Goal: Task Accomplishment & Management: Manage account settings

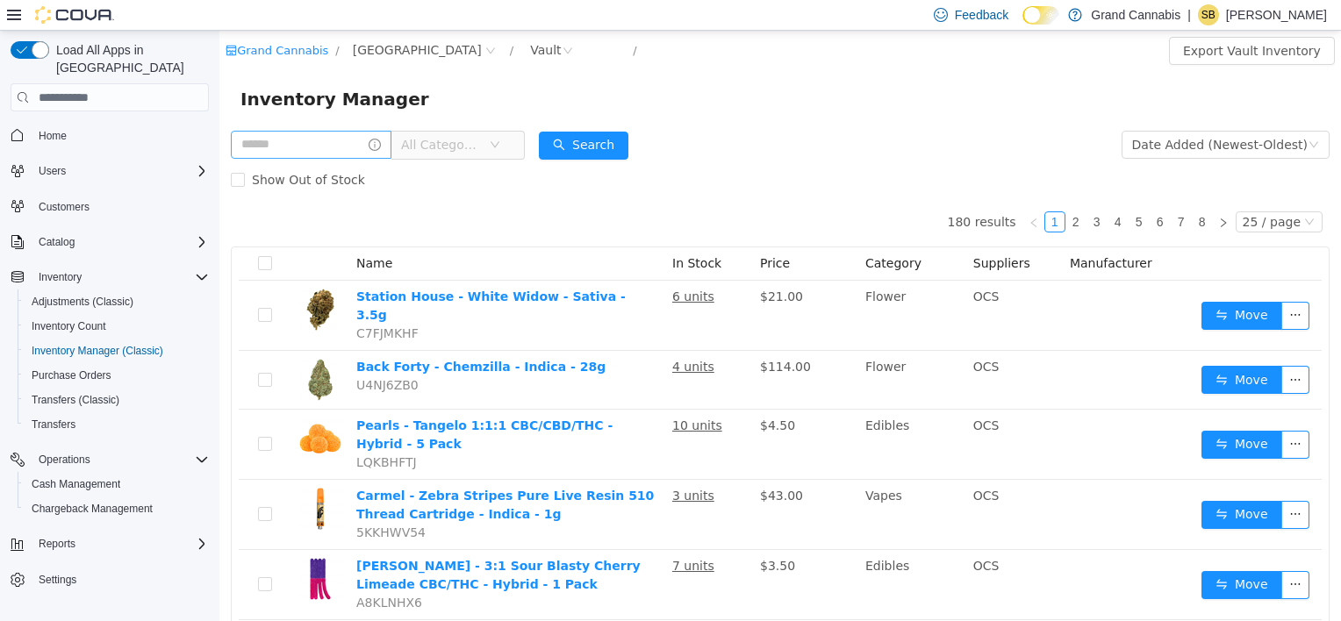
click at [342, 156] on input "text" at bounding box center [311, 145] width 161 height 28
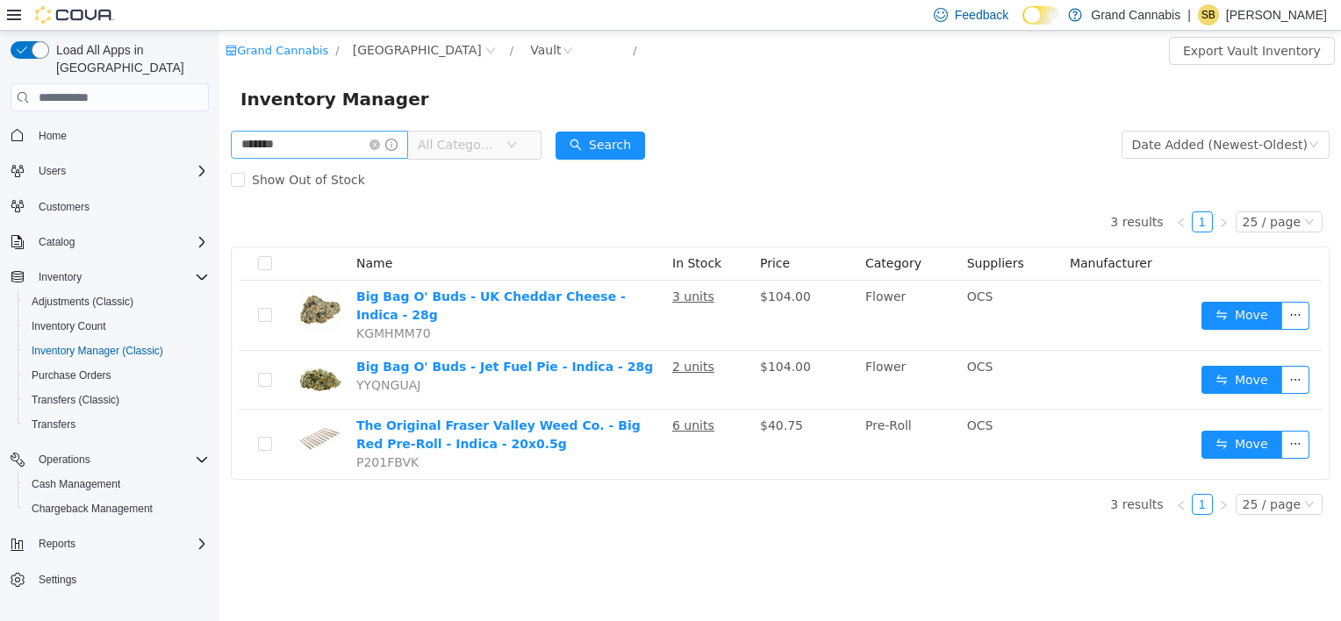
click at [267, 148] on input "*******" at bounding box center [319, 145] width 177 height 28
click at [599, 142] on button "Search" at bounding box center [600, 146] width 90 height 28
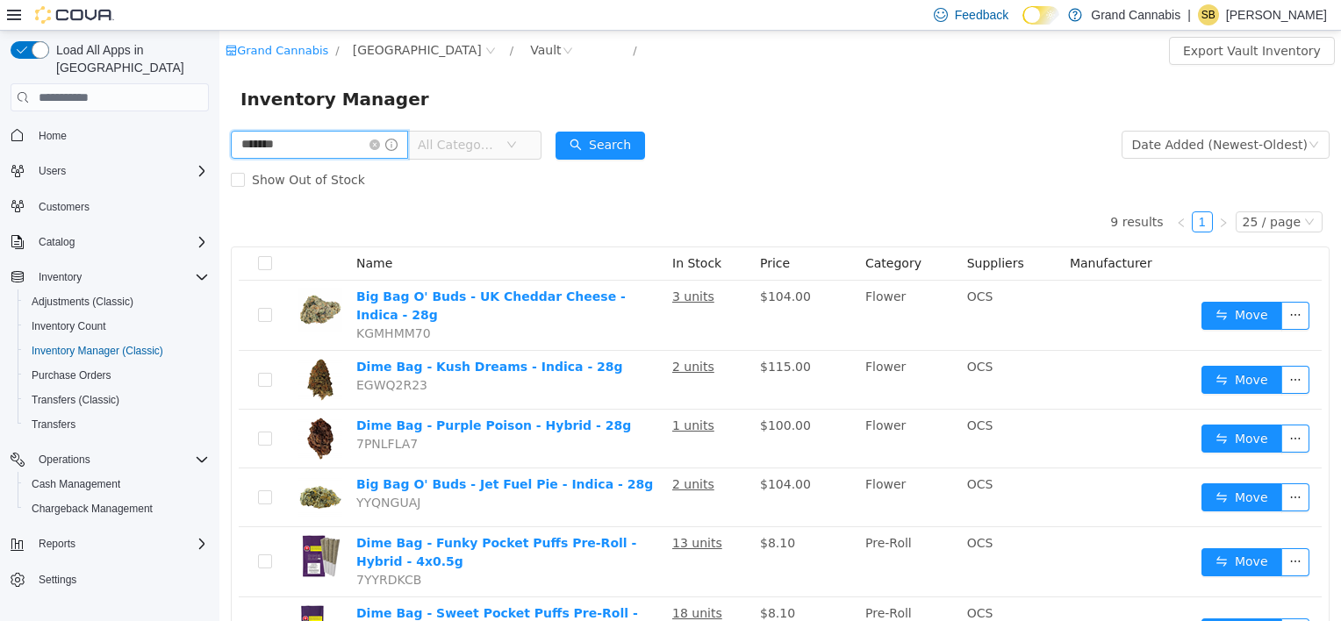
click at [333, 147] on input "*******" at bounding box center [319, 145] width 177 height 28
click at [294, 151] on input "**********" at bounding box center [319, 145] width 177 height 28
type input "**********"
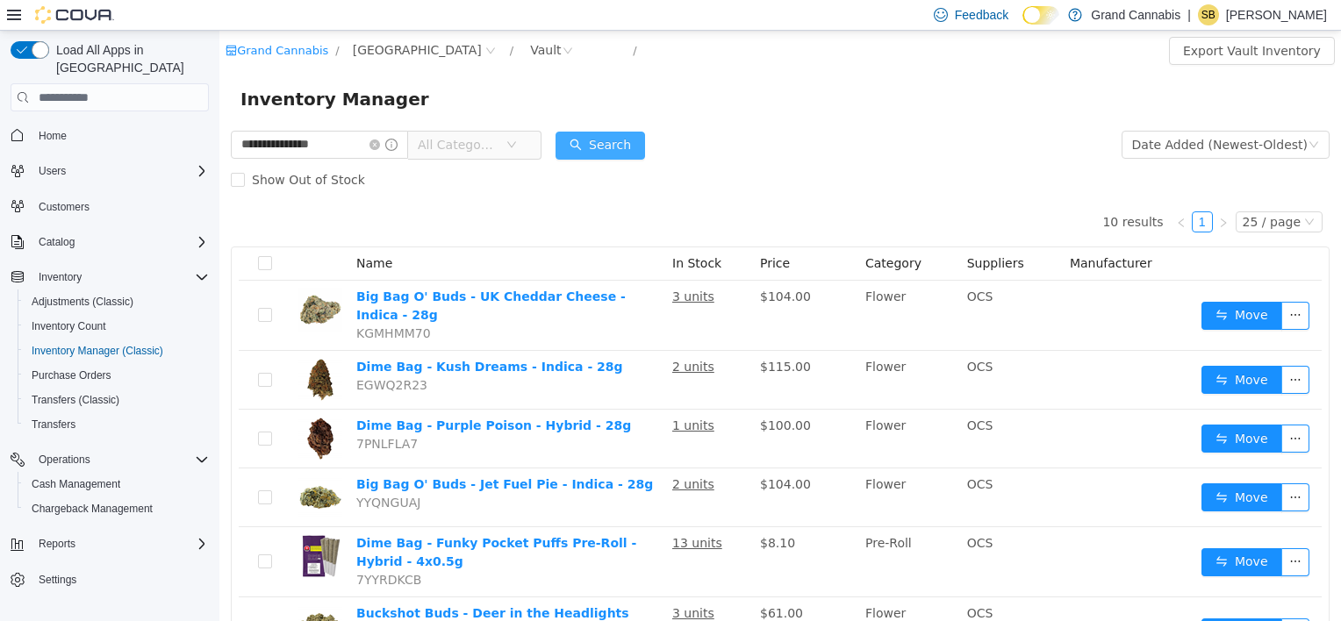
click at [619, 155] on button "Search" at bounding box center [600, 146] width 90 height 28
click at [517, 145] on icon "icon: down" at bounding box center [511, 145] width 11 height 11
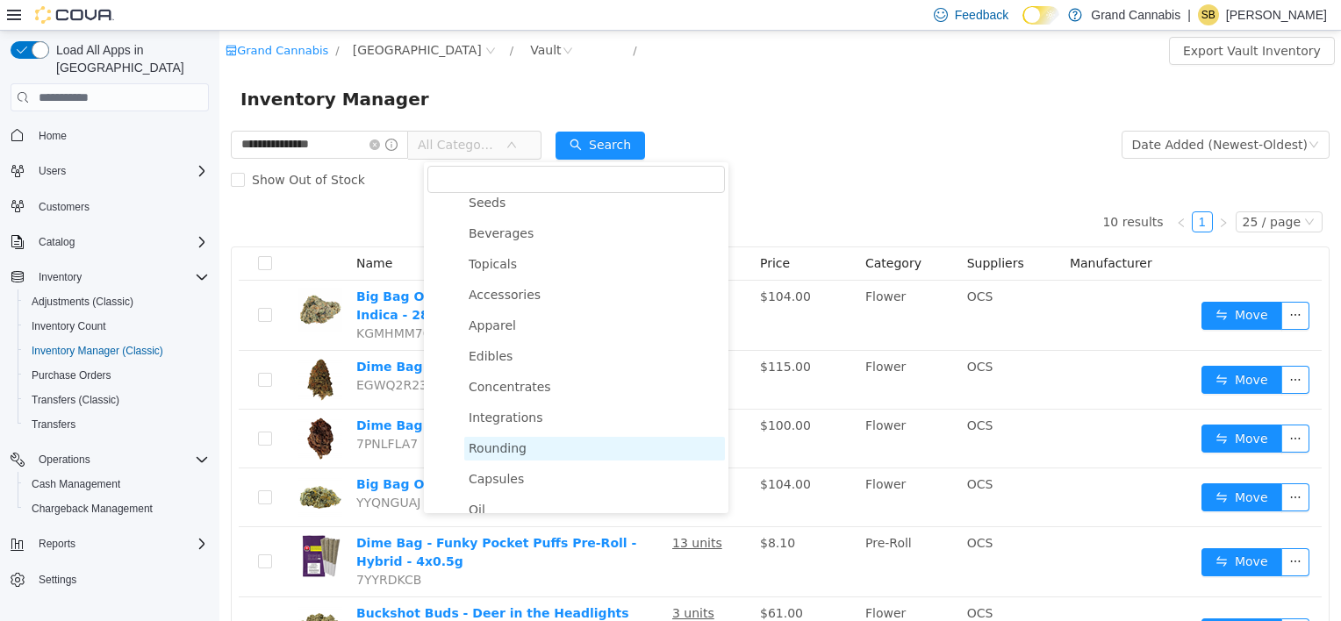
scroll to position [29, 0]
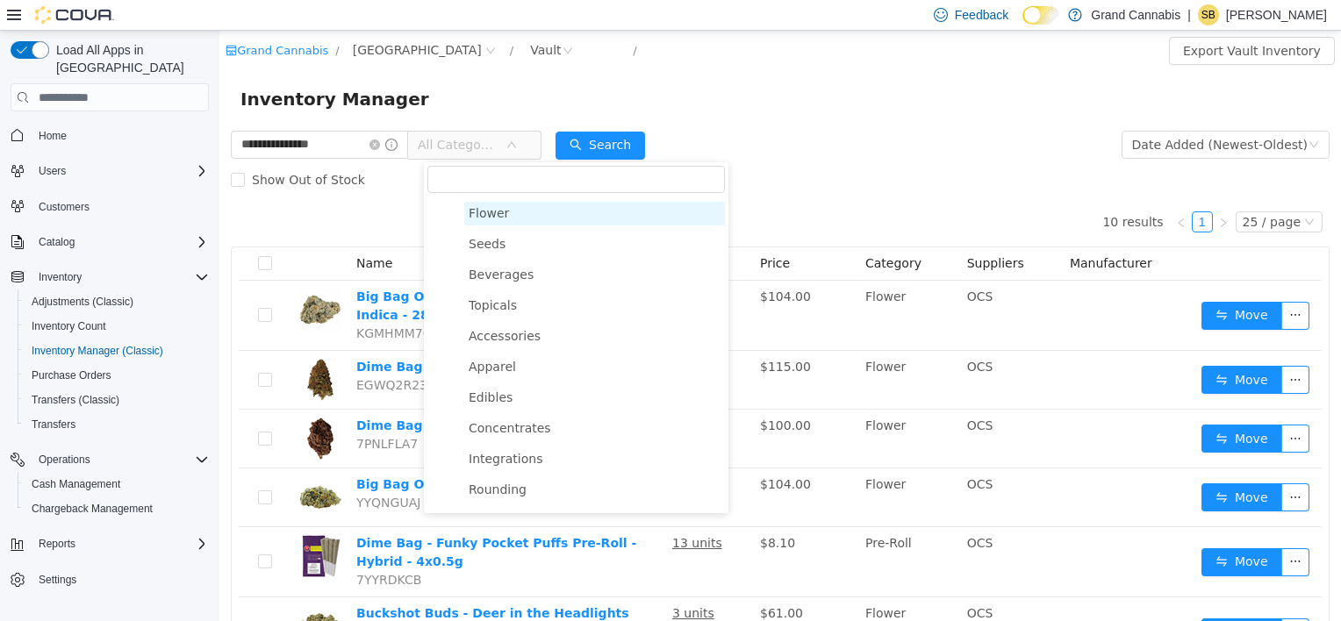
click at [523, 216] on span "Flower" at bounding box center [594, 214] width 261 height 24
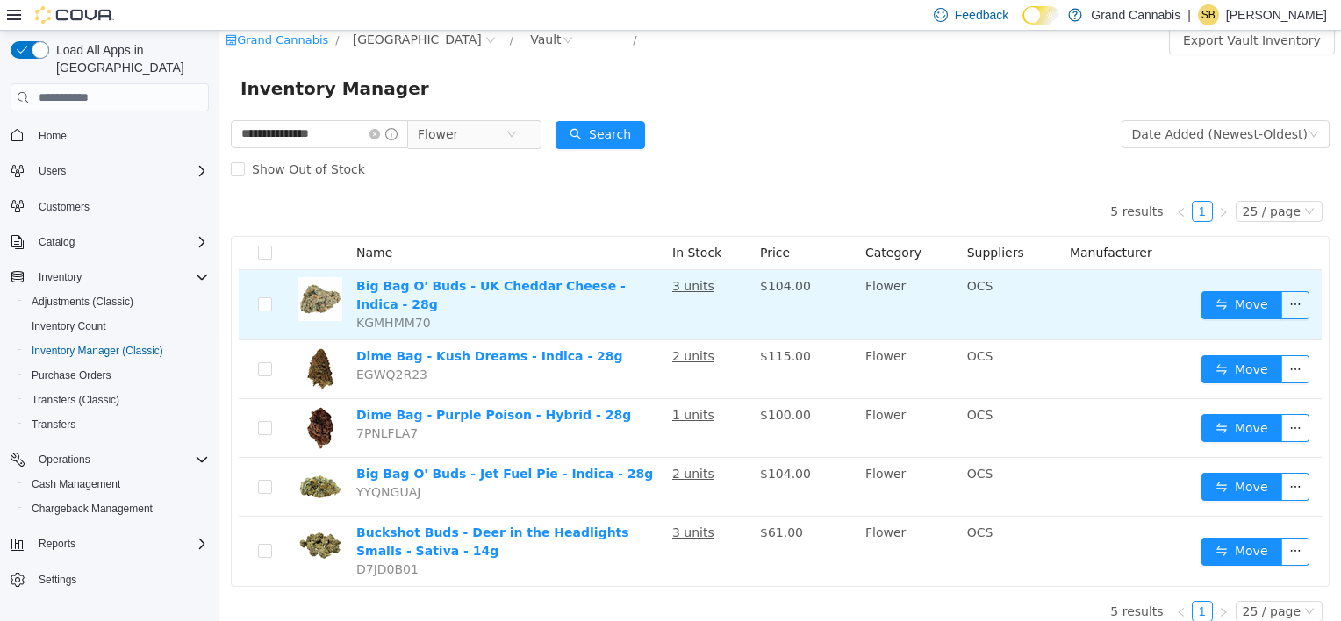
scroll to position [14, 0]
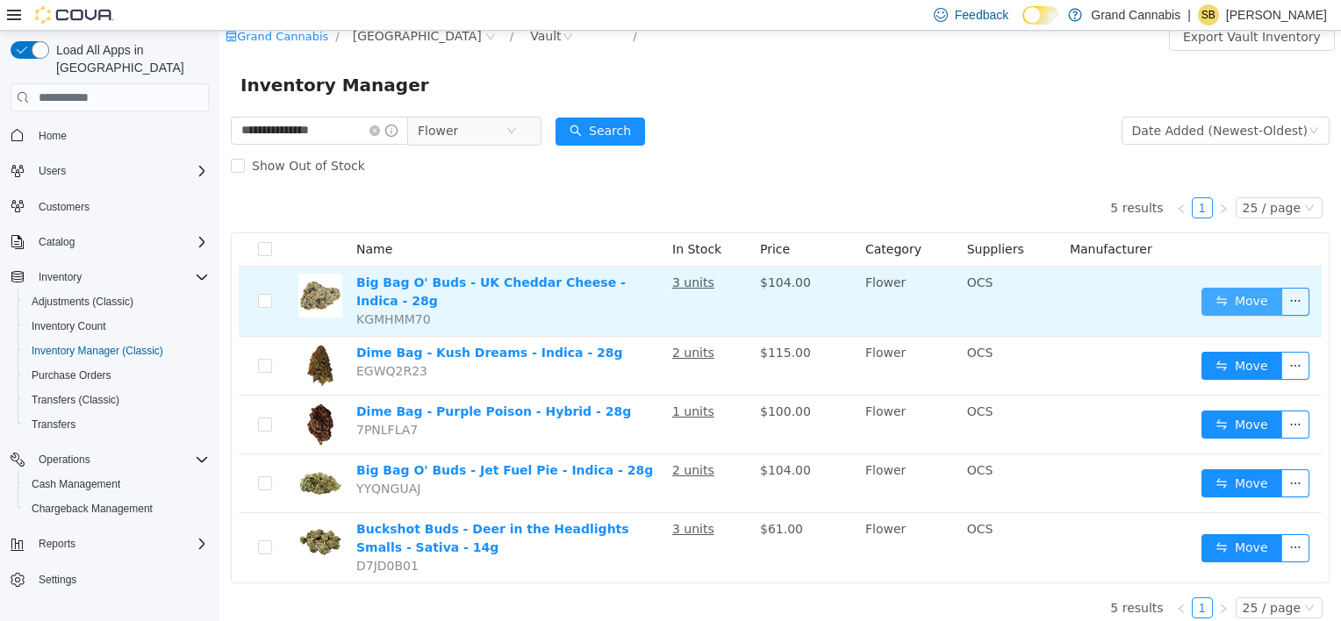
click at [1232, 296] on button "Move" at bounding box center [1241, 302] width 81 height 28
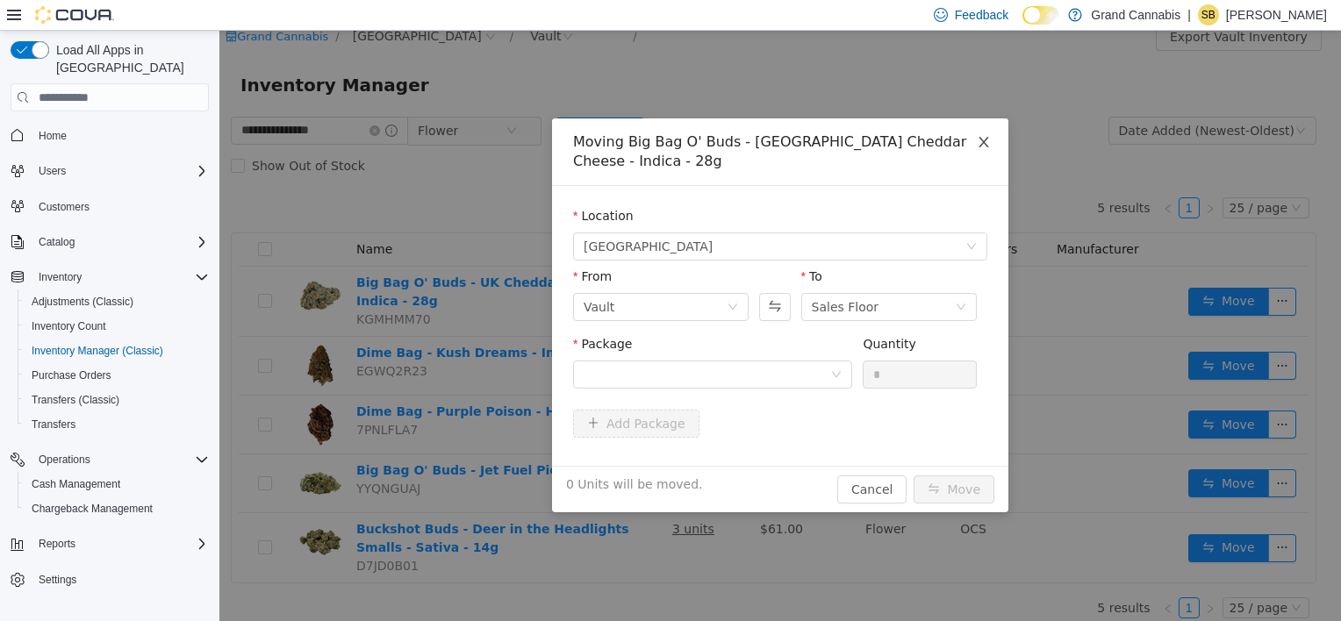
click at [985, 137] on icon "icon: close" at bounding box center [984, 142] width 14 height 14
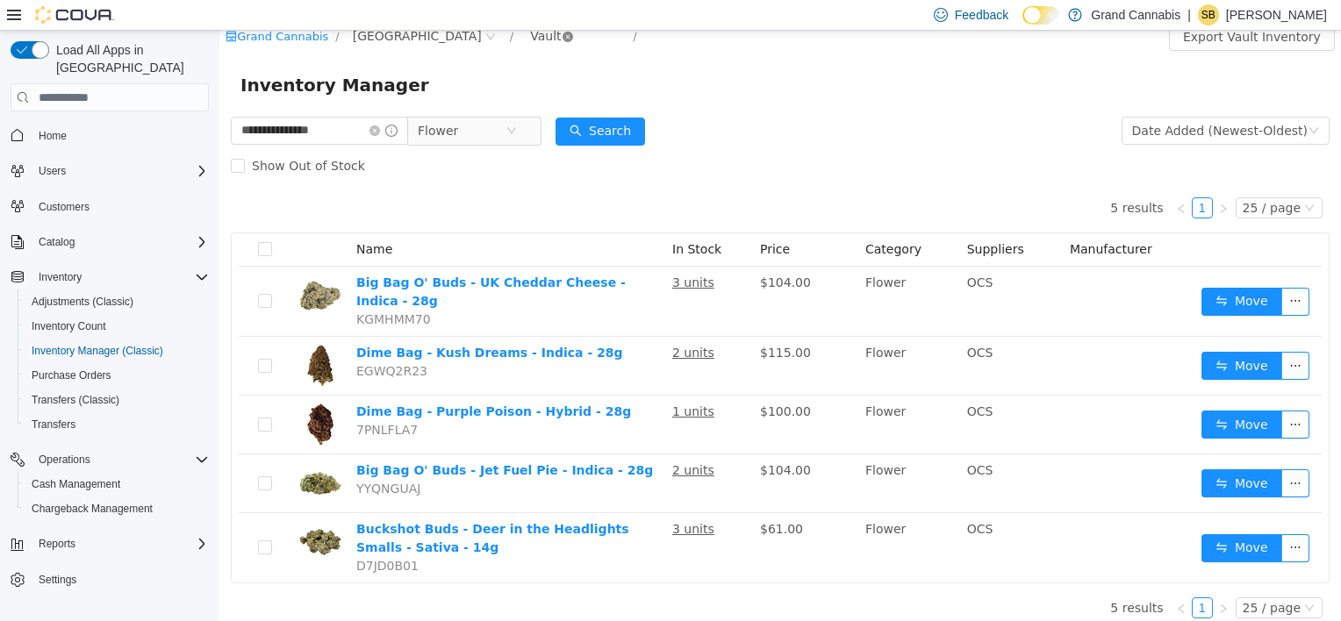
click at [562, 41] on icon "icon: close-circle" at bounding box center [567, 37] width 11 height 11
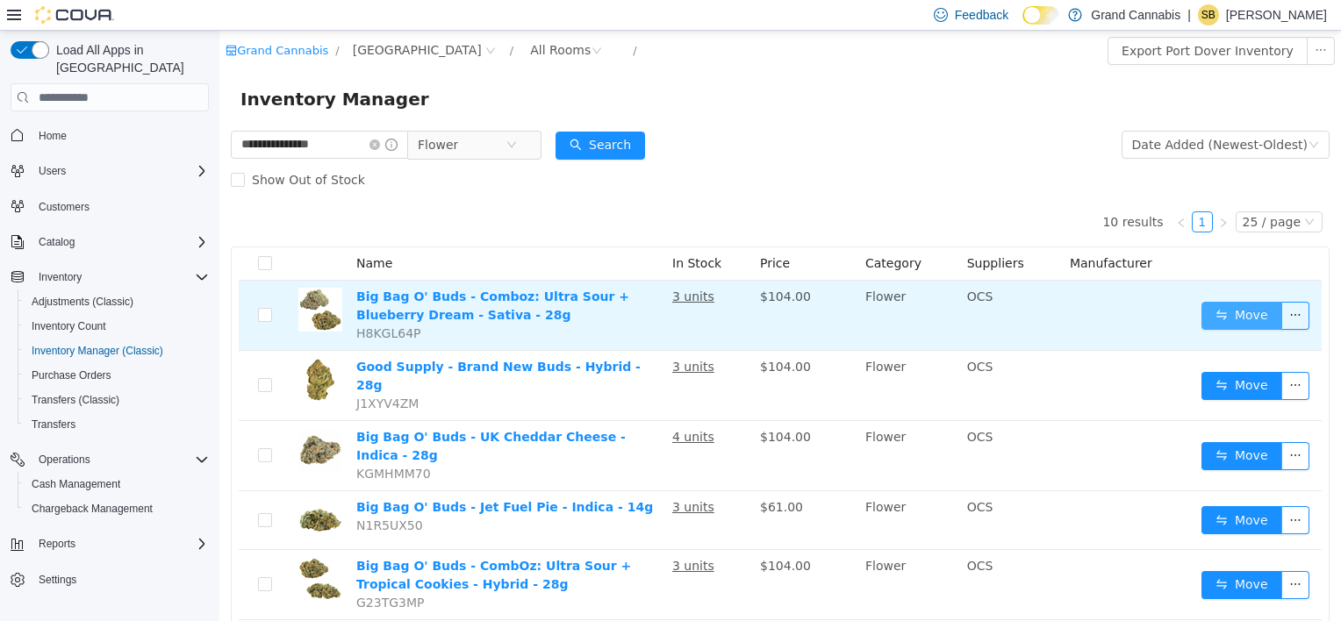
click at [1243, 318] on button "Move" at bounding box center [1241, 316] width 81 height 28
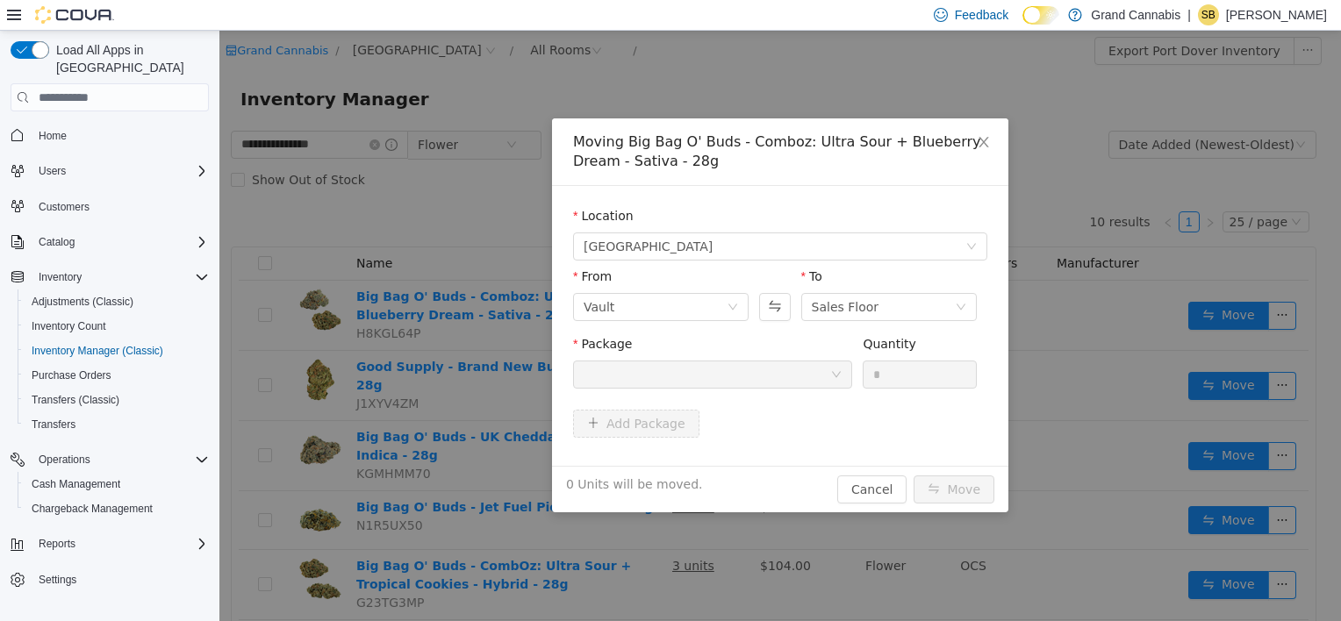
click at [629, 370] on div at bounding box center [707, 375] width 247 height 26
click at [629, 307] on div "Vault" at bounding box center [655, 307] width 143 height 26
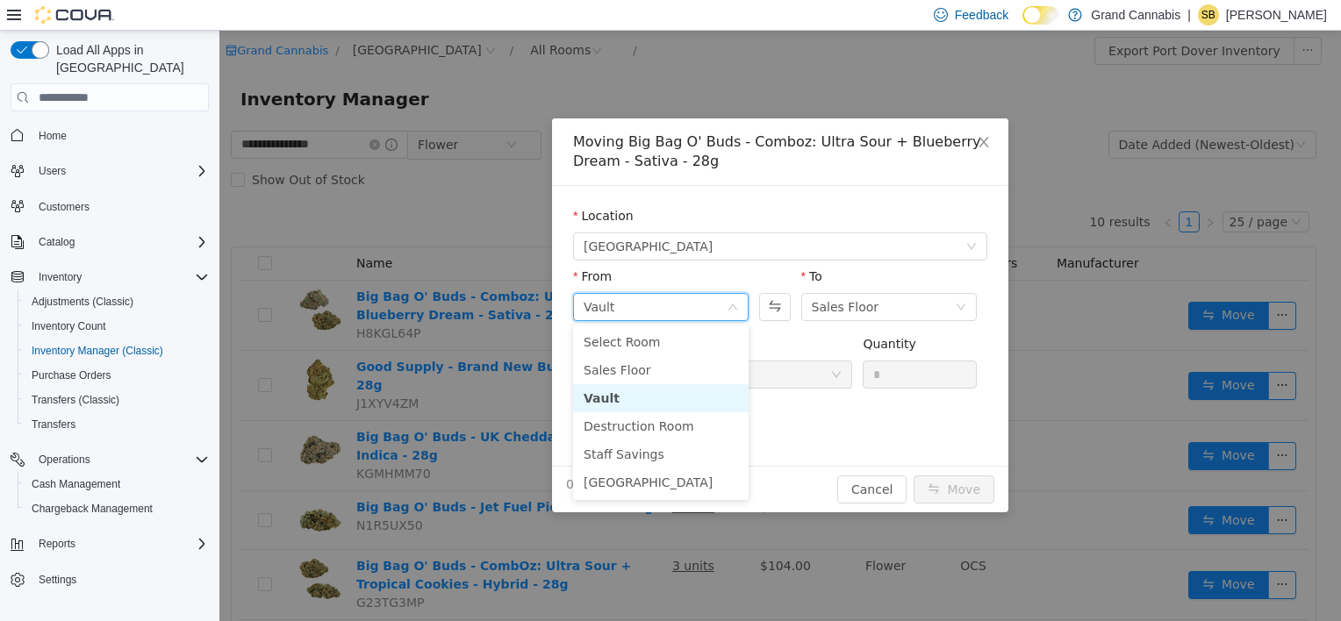
click at [629, 307] on div "Vault" at bounding box center [655, 307] width 143 height 26
click at [644, 382] on div "Package" at bounding box center [712, 365] width 279 height 61
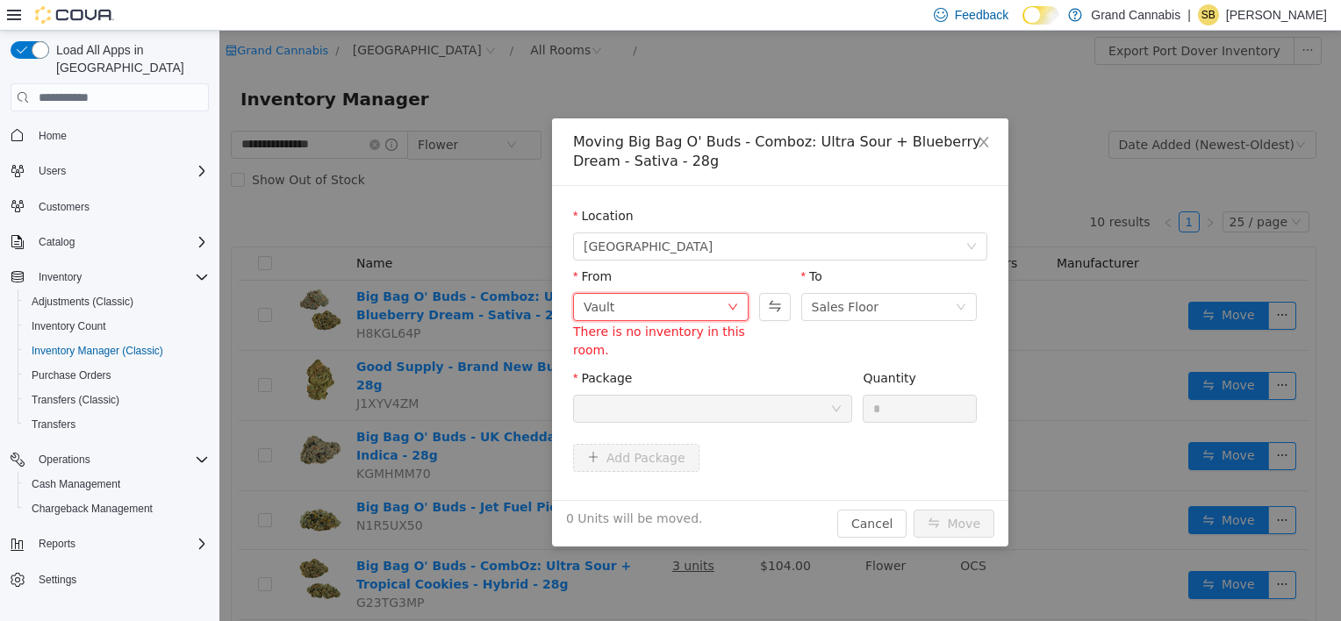
click at [660, 312] on div "Vault" at bounding box center [655, 307] width 143 height 26
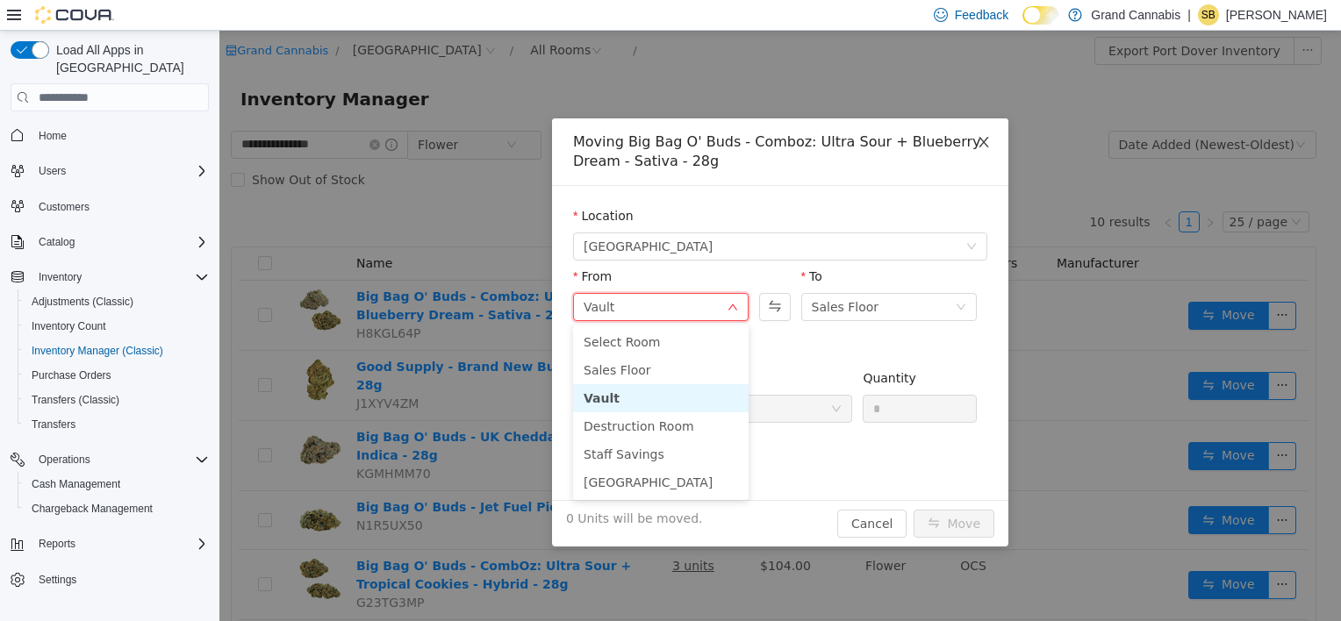
click at [975, 146] on span "Close" at bounding box center [983, 142] width 49 height 49
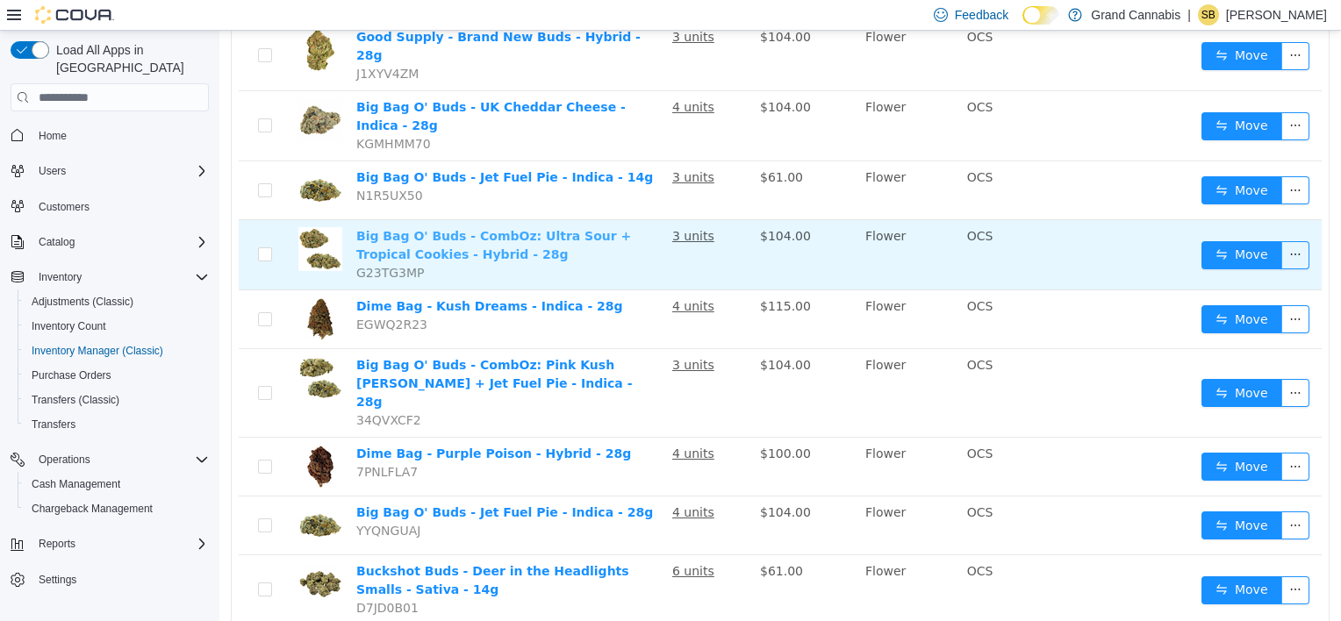
scroll to position [340, 0]
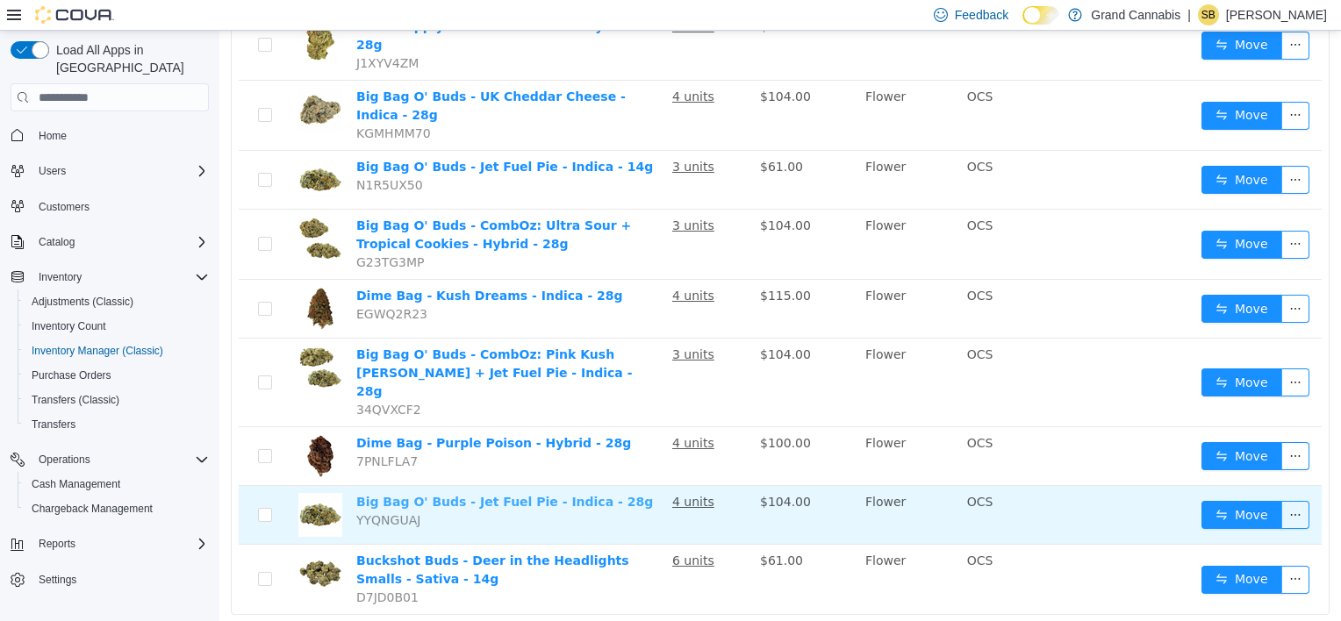
click at [509, 495] on link "Big Bag O' Buds - Jet Fuel Pie - Indica - 28g" at bounding box center [504, 502] width 297 height 14
click at [1227, 501] on button "Move" at bounding box center [1241, 515] width 81 height 28
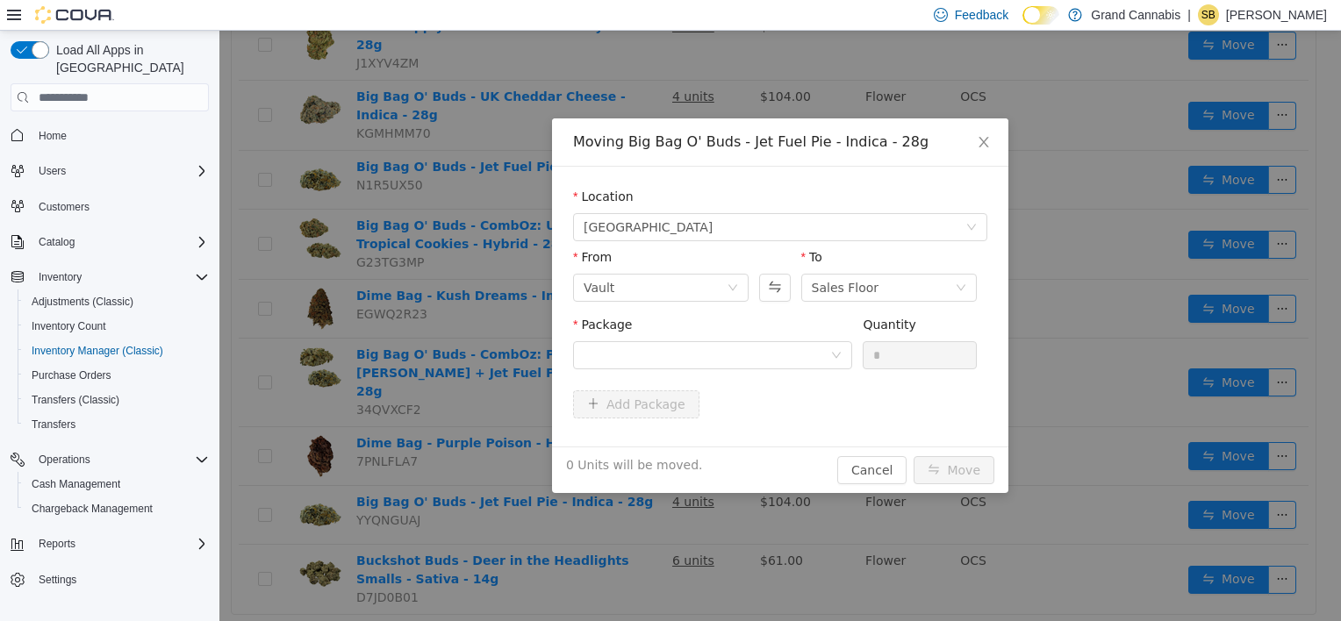
click at [621, 337] on div "Package" at bounding box center [712, 328] width 279 height 25
click at [624, 356] on div at bounding box center [707, 355] width 247 height 26
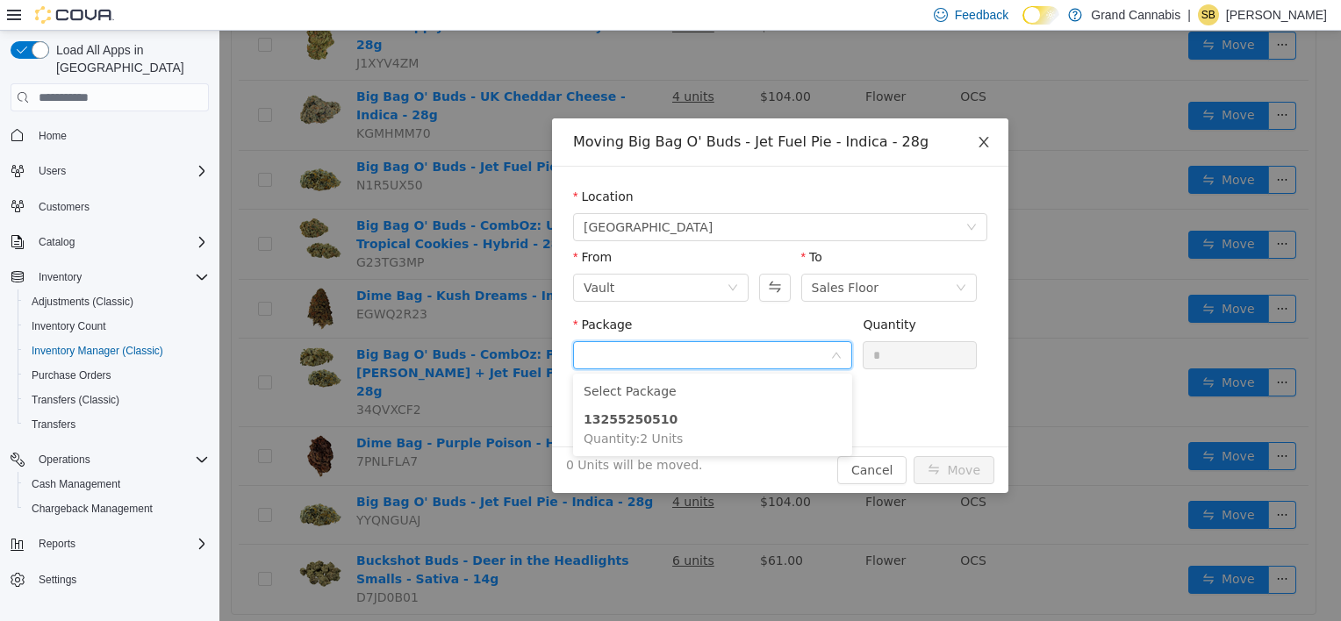
click at [976, 144] on span "Close" at bounding box center [983, 142] width 49 height 49
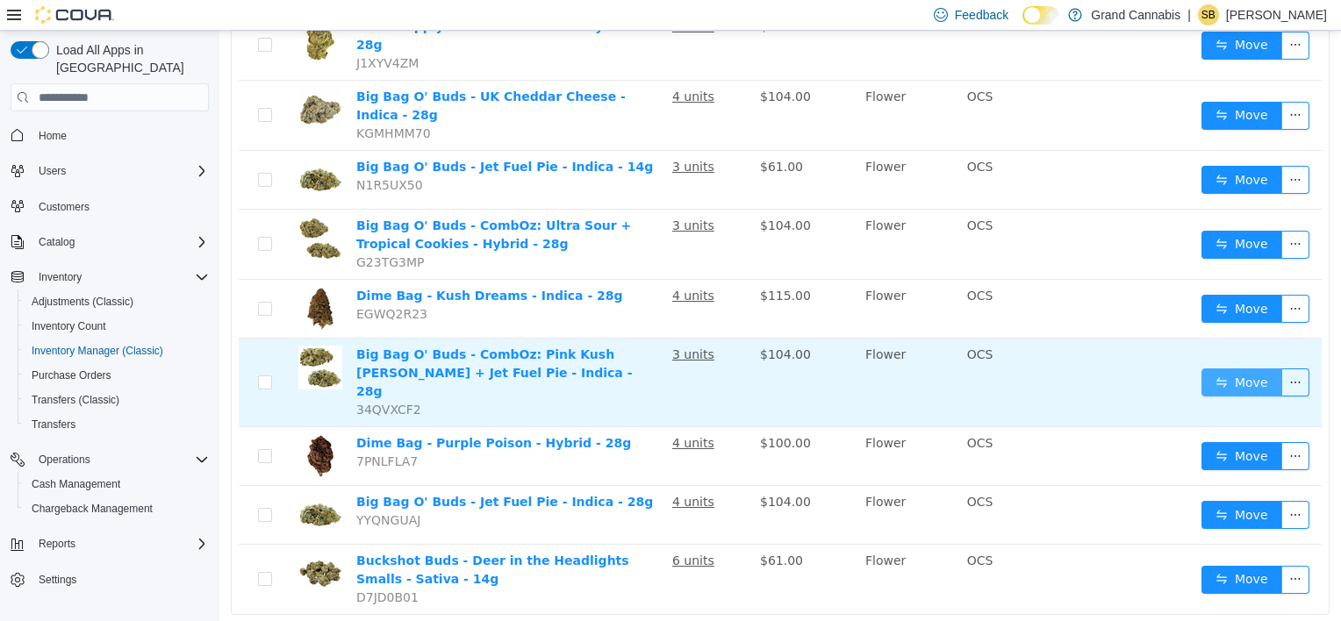
click at [1215, 369] on button "Move" at bounding box center [1241, 383] width 81 height 28
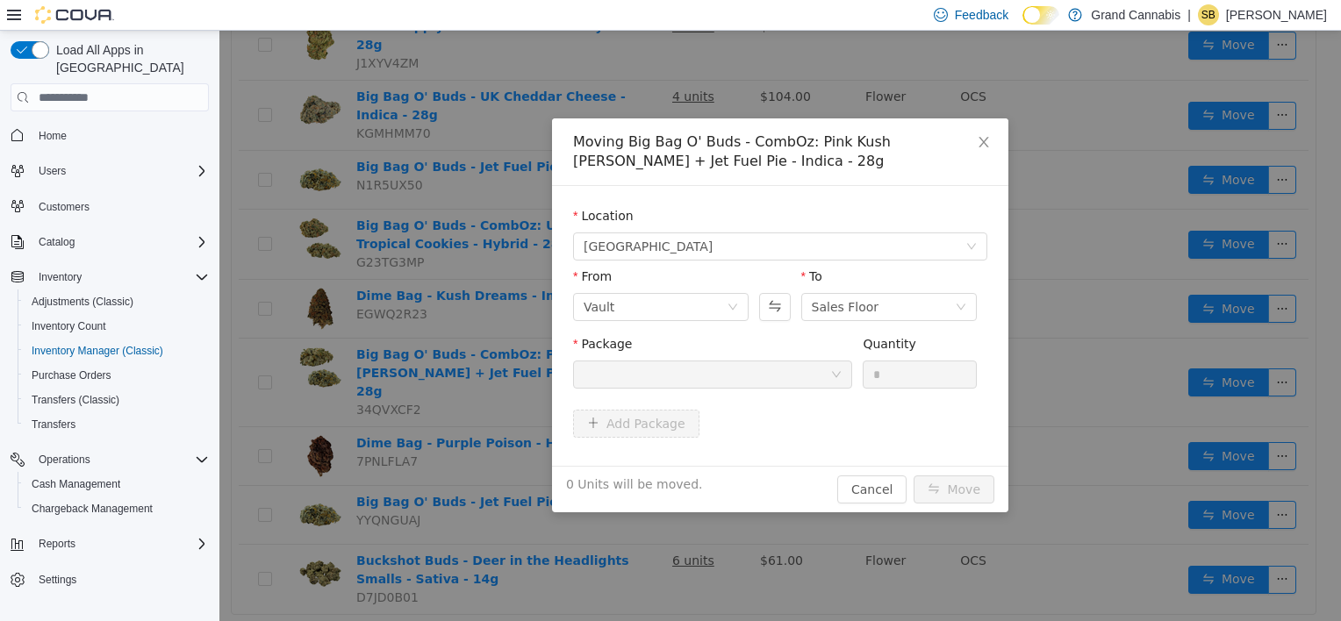
click at [636, 379] on div at bounding box center [707, 375] width 247 height 26
click at [991, 137] on span "Close" at bounding box center [983, 142] width 49 height 49
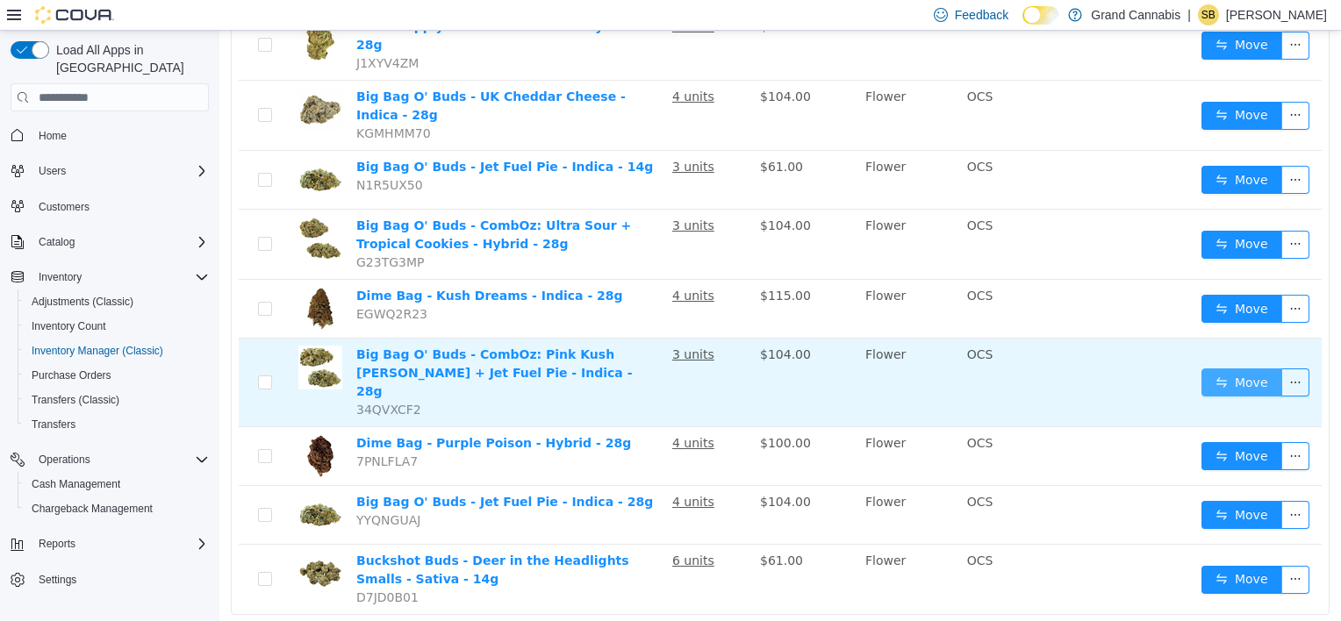
click at [1201, 369] on button "Move" at bounding box center [1241, 383] width 81 height 28
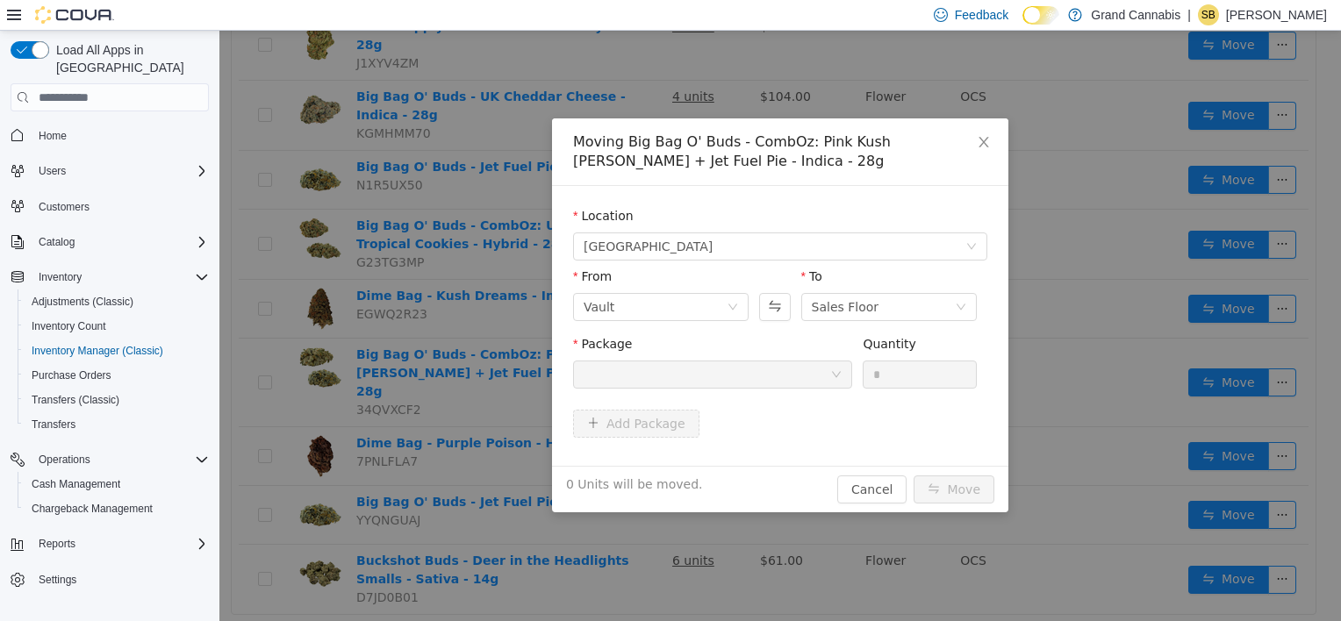
click at [681, 384] on div at bounding box center [707, 375] width 247 height 26
click at [636, 367] on div at bounding box center [707, 375] width 247 height 26
click at [642, 388] on div at bounding box center [712, 375] width 279 height 28
click at [987, 144] on icon "icon: close" at bounding box center [984, 142] width 14 height 14
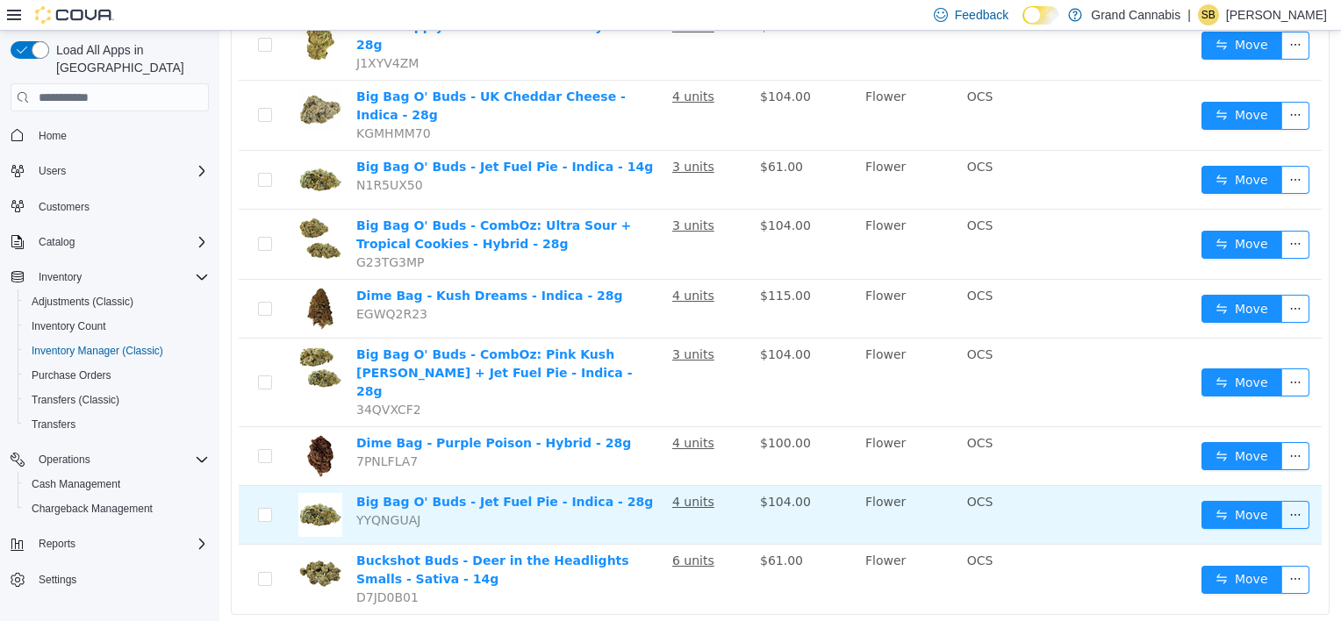
click at [532, 486] on td "Big Bag O' Buds - Jet Fuel Pie - Indica - 28g YYQNGUAJ" at bounding box center [507, 515] width 316 height 59
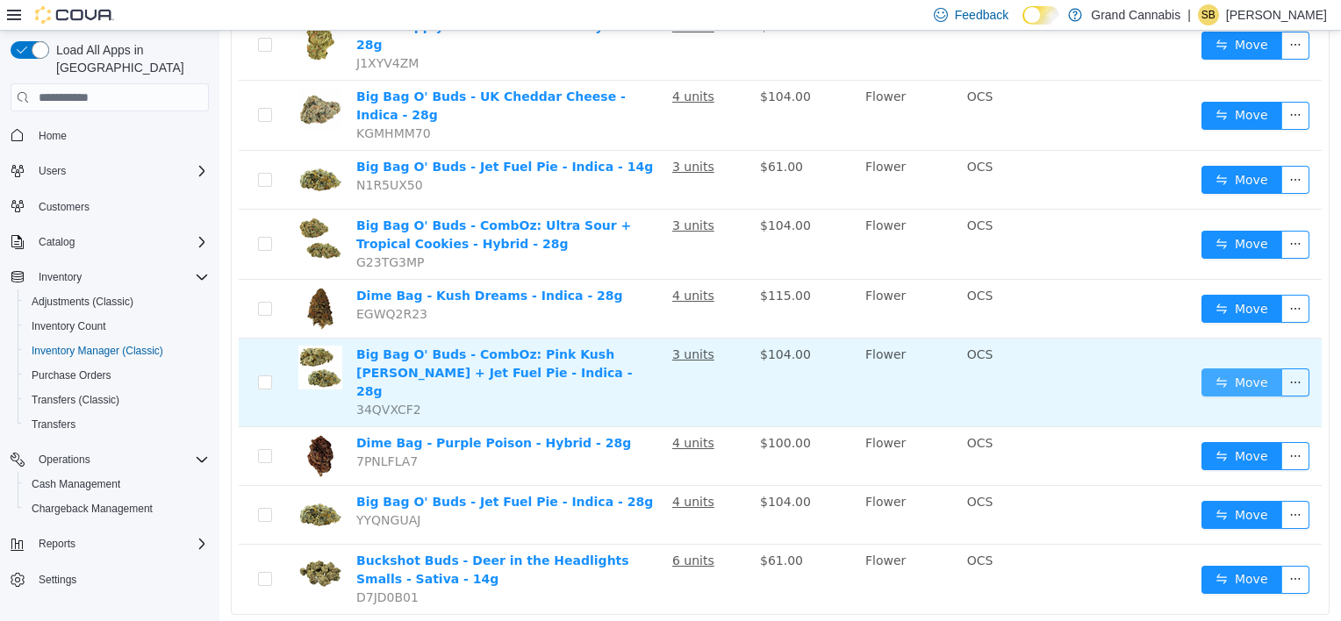
click at [1237, 369] on button "Move" at bounding box center [1241, 383] width 81 height 28
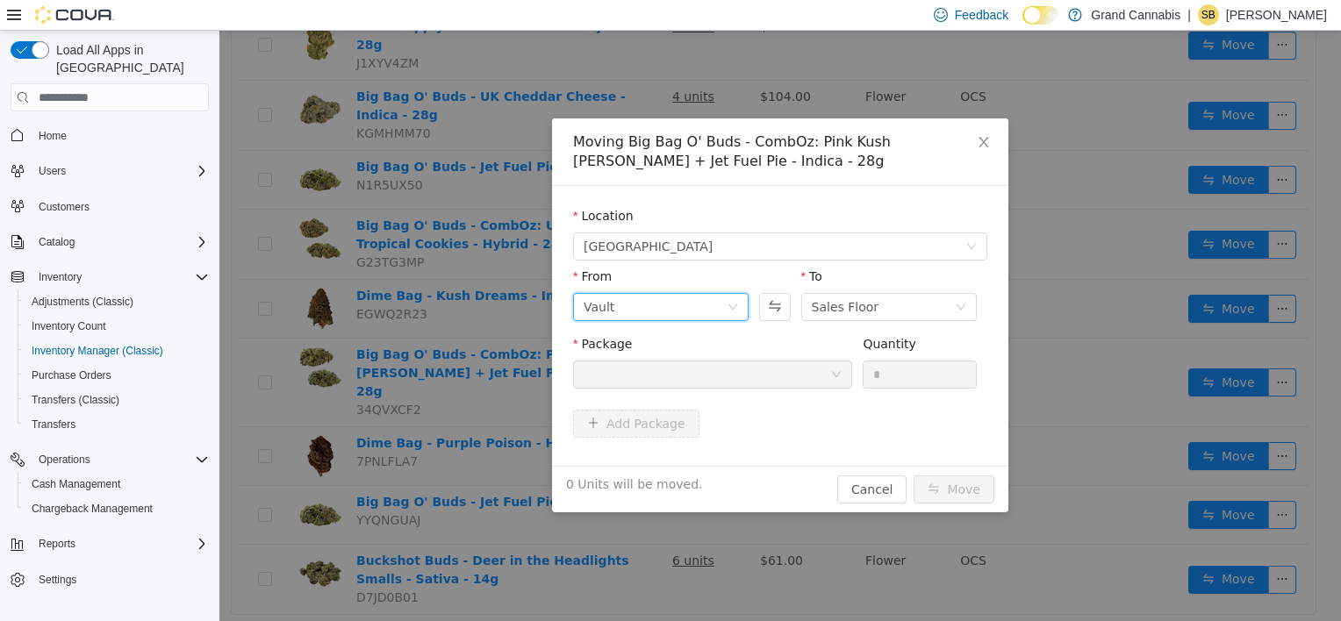
click at [641, 306] on div "Vault" at bounding box center [655, 307] width 143 height 26
click at [640, 369] on li "Sales Floor" at bounding box center [660, 371] width 175 height 28
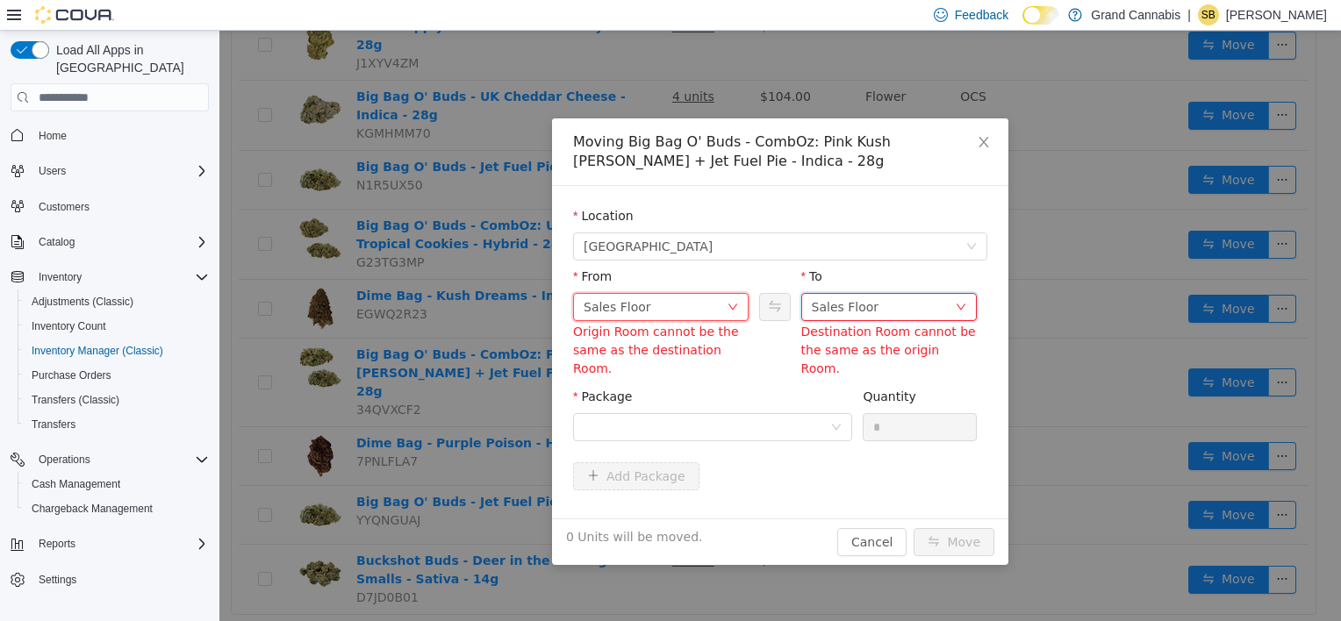
click at [849, 311] on div "Sales Floor" at bounding box center [846, 307] width 68 height 26
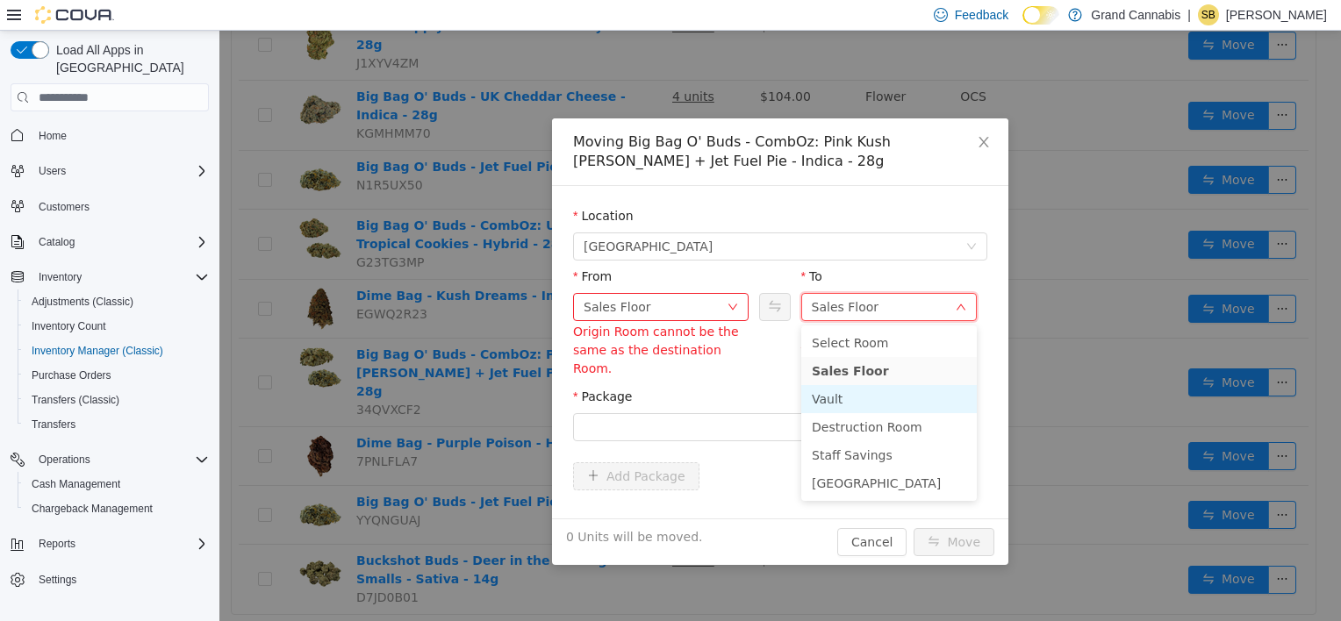
click at [850, 404] on li "Vault" at bounding box center [888, 399] width 175 height 28
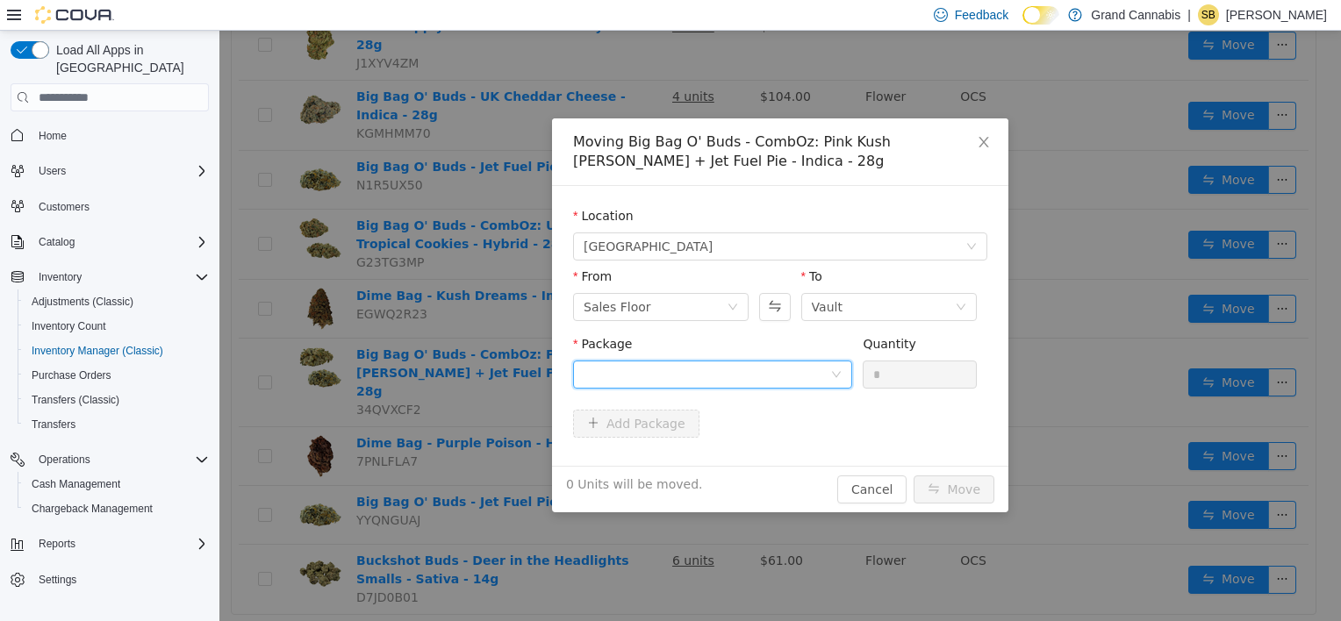
click at [705, 369] on div at bounding box center [707, 375] width 247 height 26
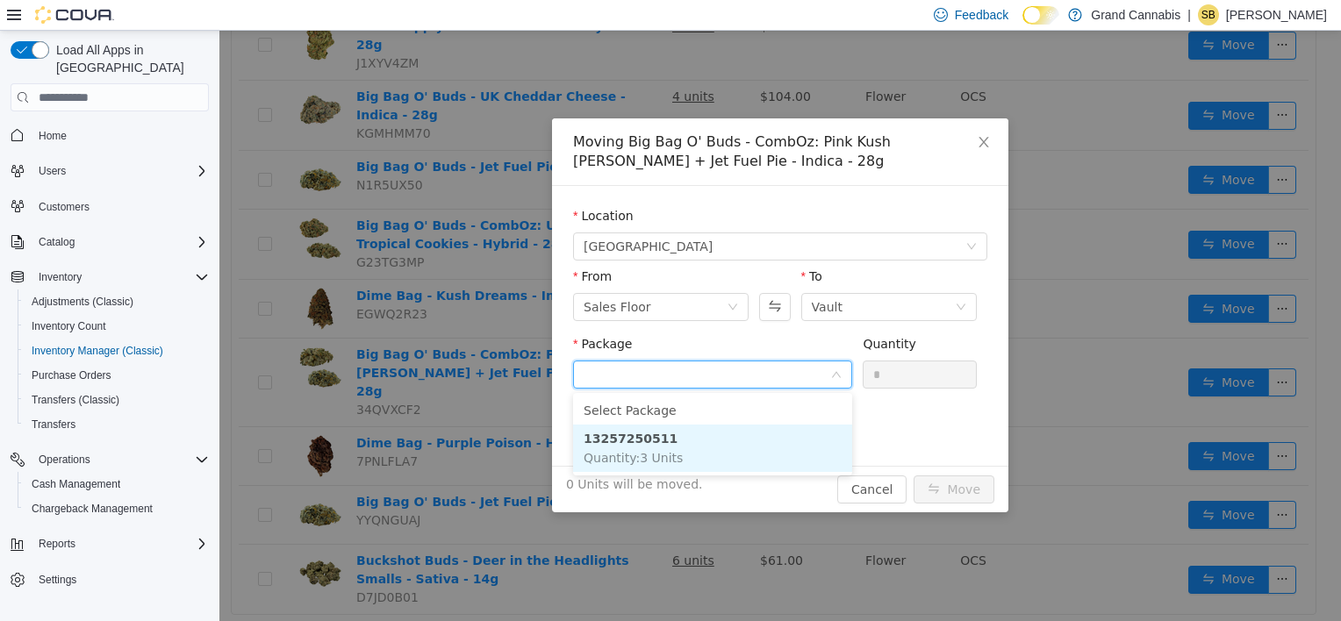
click at [691, 444] on li "13257250511 Quantity : 3 Units" at bounding box center [712, 448] width 279 height 47
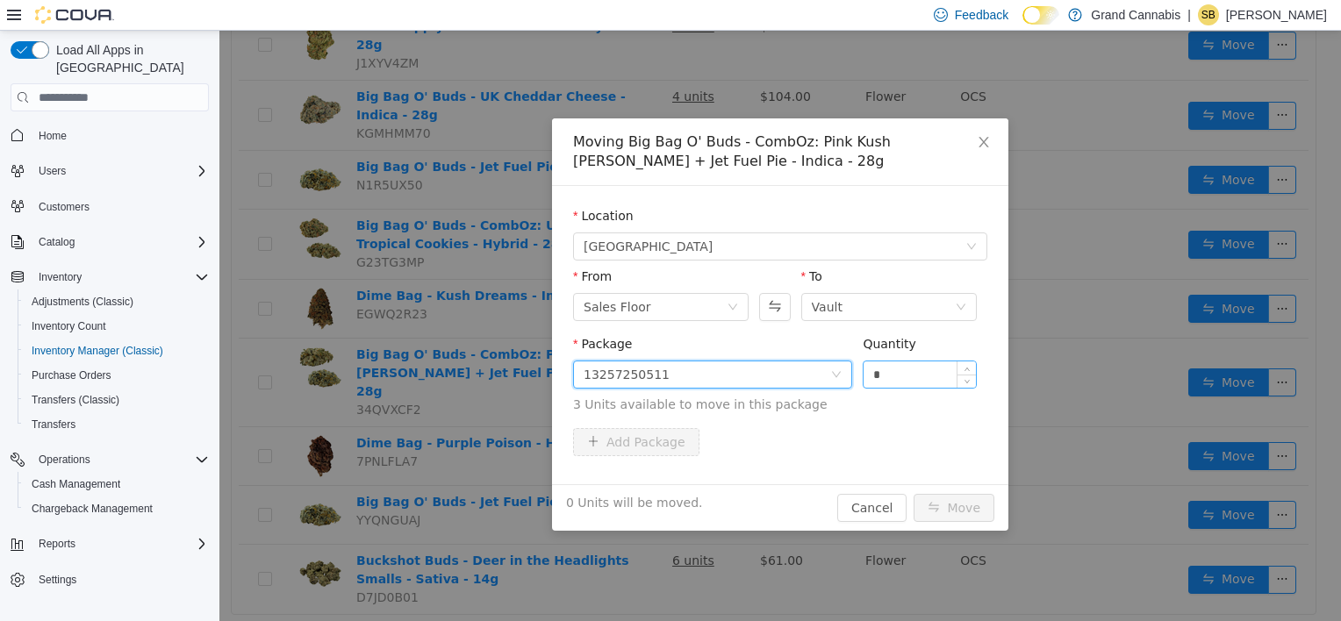
click at [906, 365] on input "*" at bounding box center [919, 375] width 112 height 26
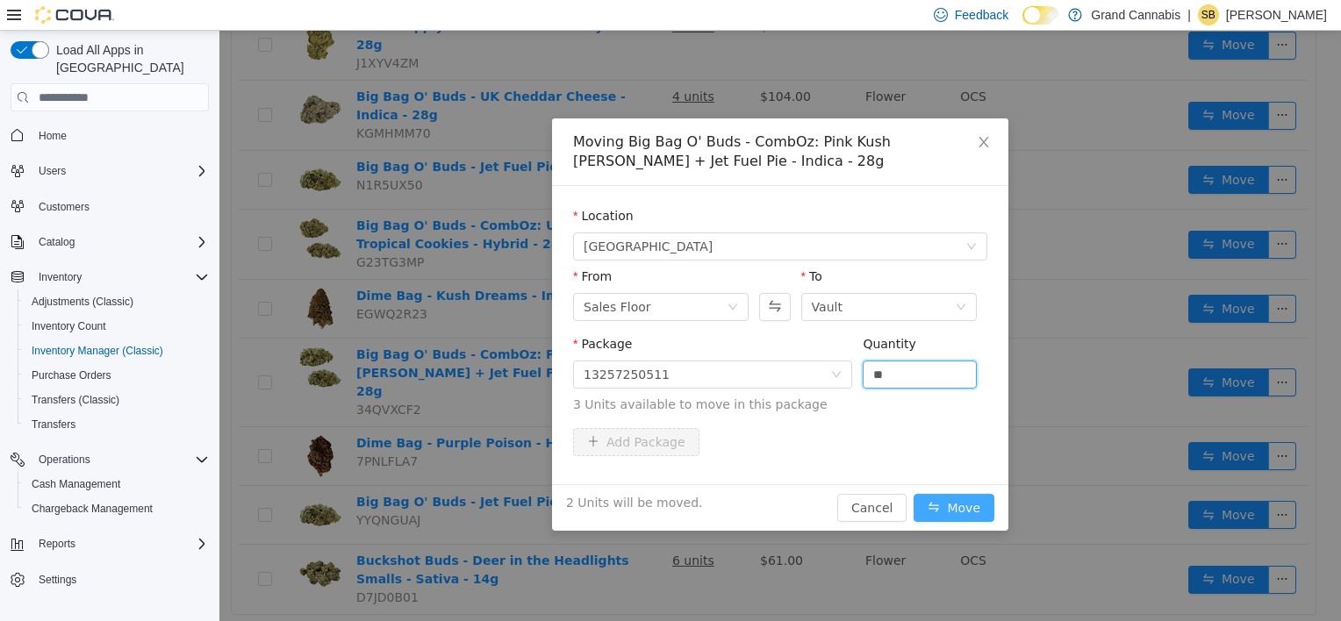
type input "*"
click at [961, 509] on button "Move" at bounding box center [953, 508] width 81 height 28
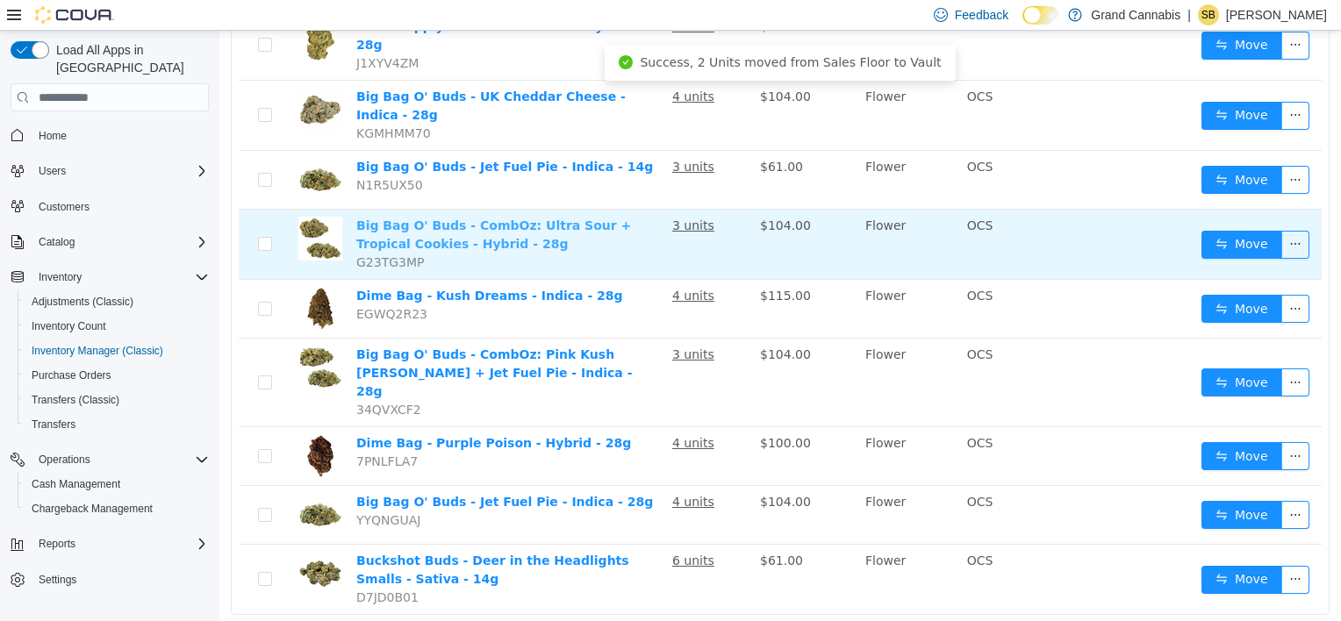
click at [454, 218] on link "Big Bag O' Buds - CombOz: Ultra Sour + Tropical Cookies - Hybrid - 28g" at bounding box center [493, 234] width 275 height 32
click at [1241, 231] on button "Move" at bounding box center [1241, 245] width 81 height 28
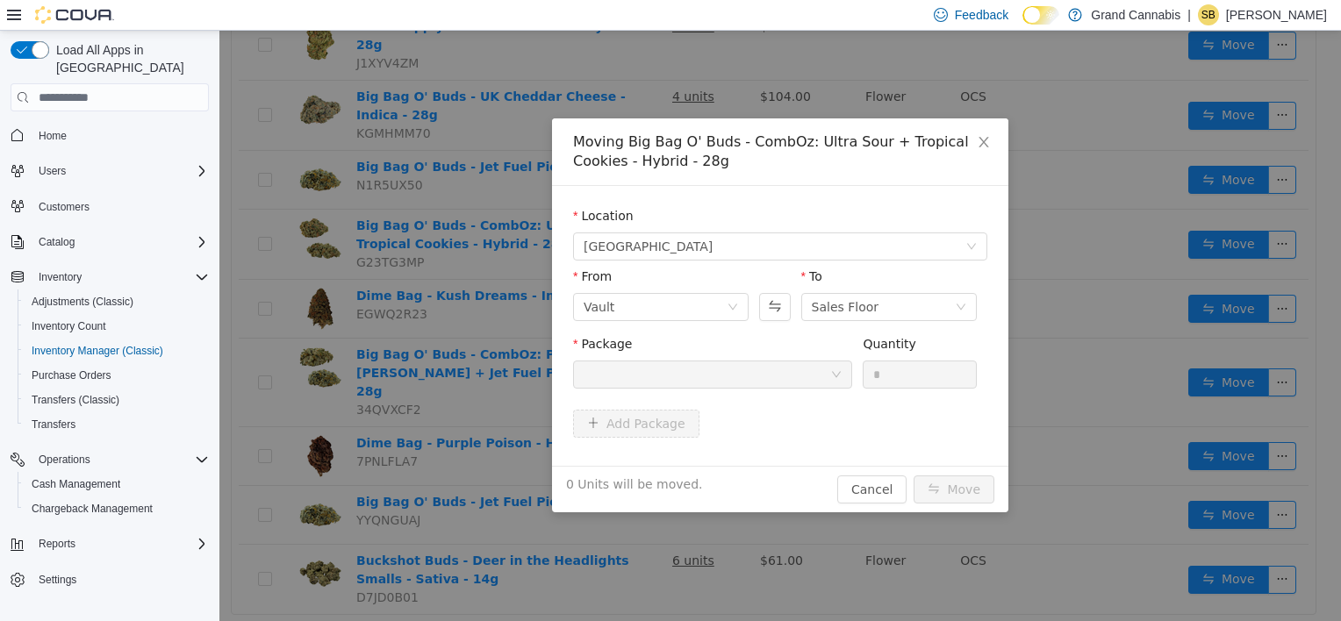
click at [734, 362] on div at bounding box center [707, 375] width 247 height 26
click at [713, 302] on div "Vault" at bounding box center [655, 307] width 143 height 26
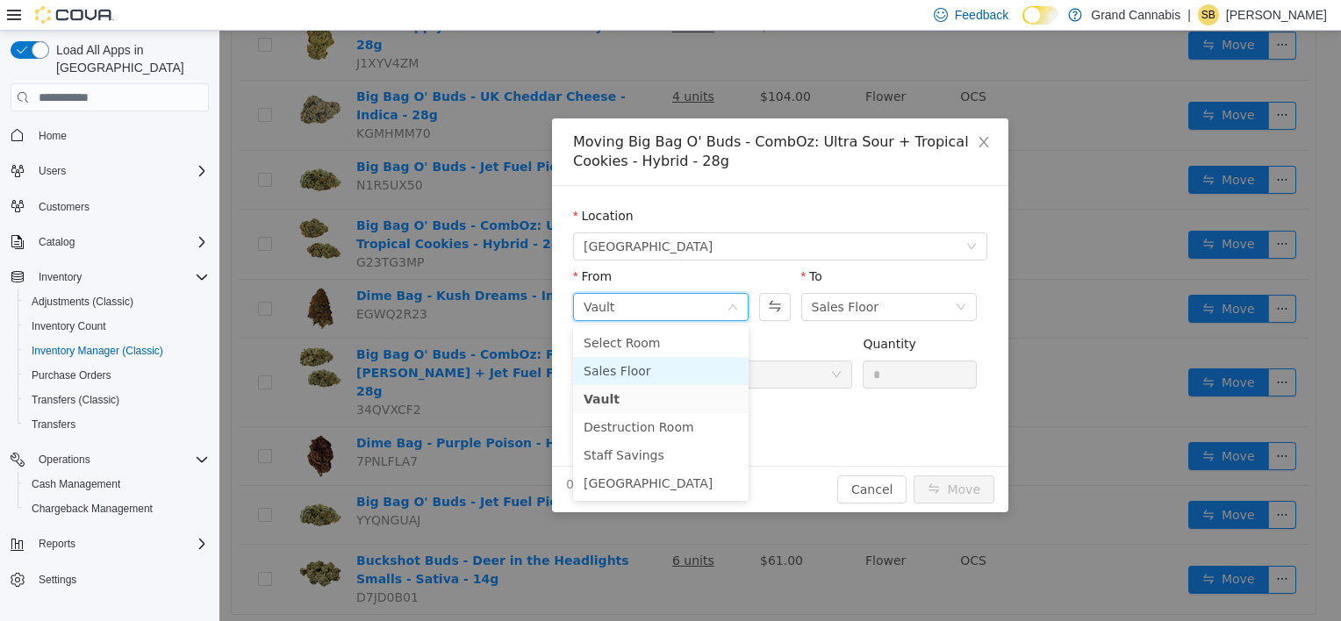
click at [681, 369] on li "Sales Floor" at bounding box center [660, 371] width 175 height 28
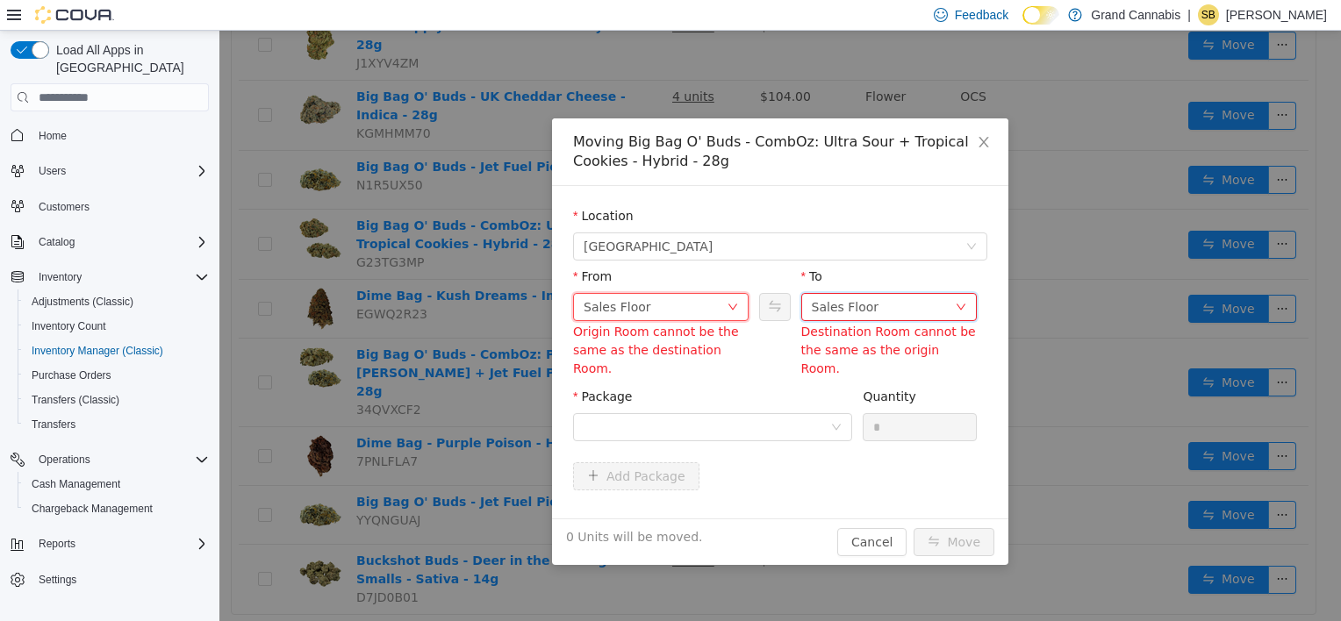
click at [848, 314] on div "Sales Floor" at bounding box center [846, 307] width 68 height 26
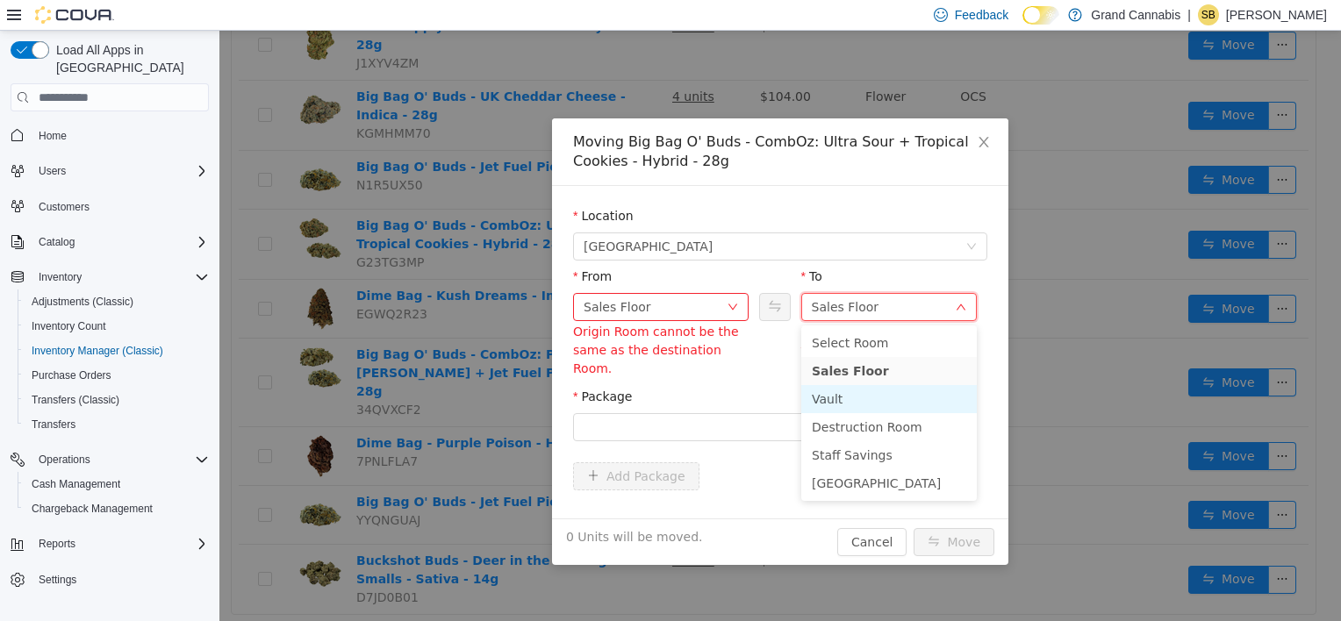
click at [872, 399] on li "Vault" at bounding box center [888, 399] width 175 height 28
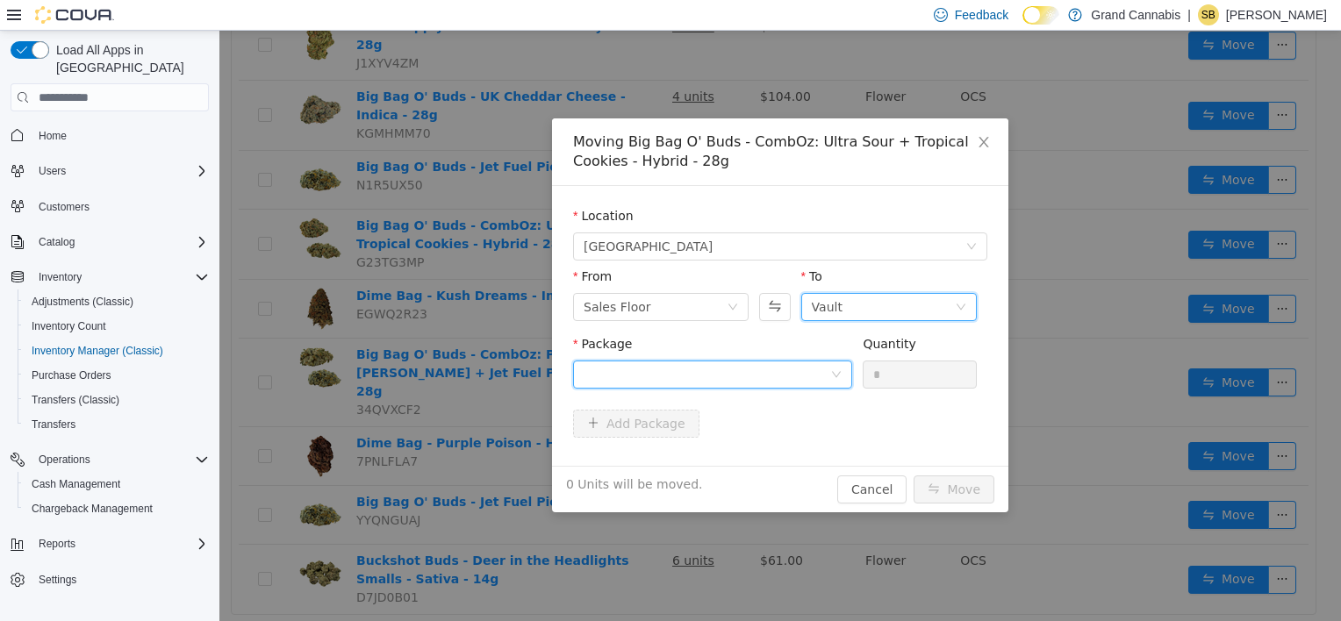
click at [695, 374] on div at bounding box center [707, 375] width 247 height 26
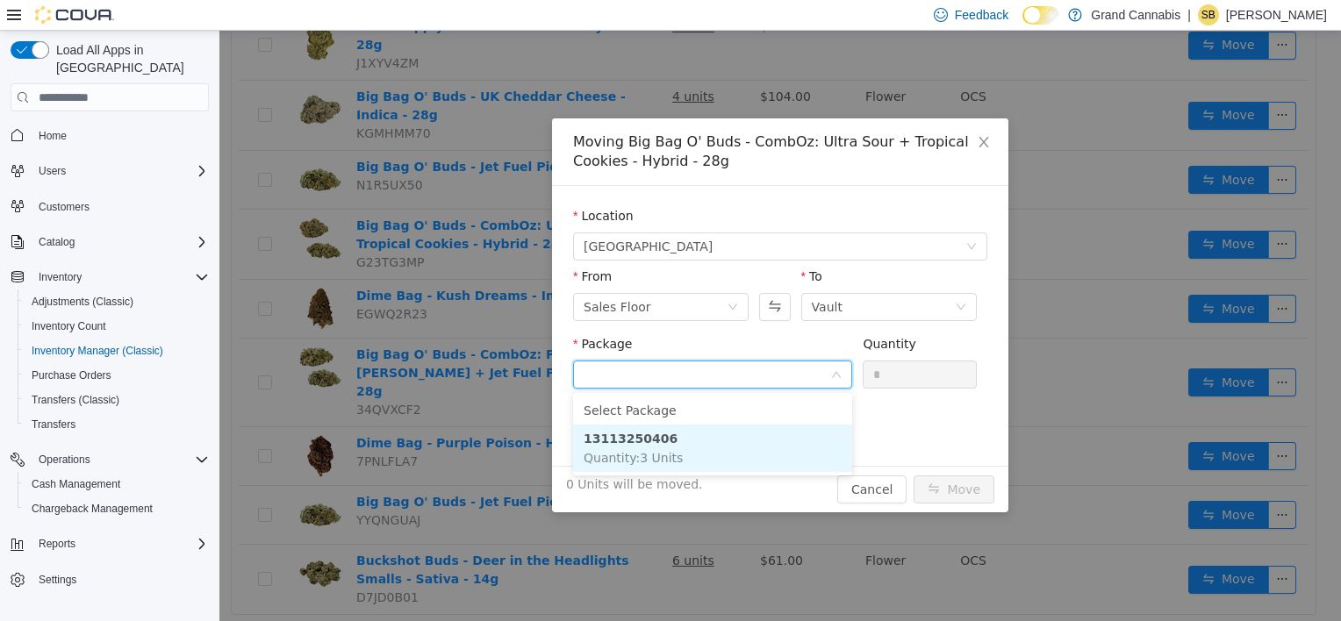
click at [671, 448] on li "13113250406 Quantity : 3 Units" at bounding box center [712, 448] width 279 height 47
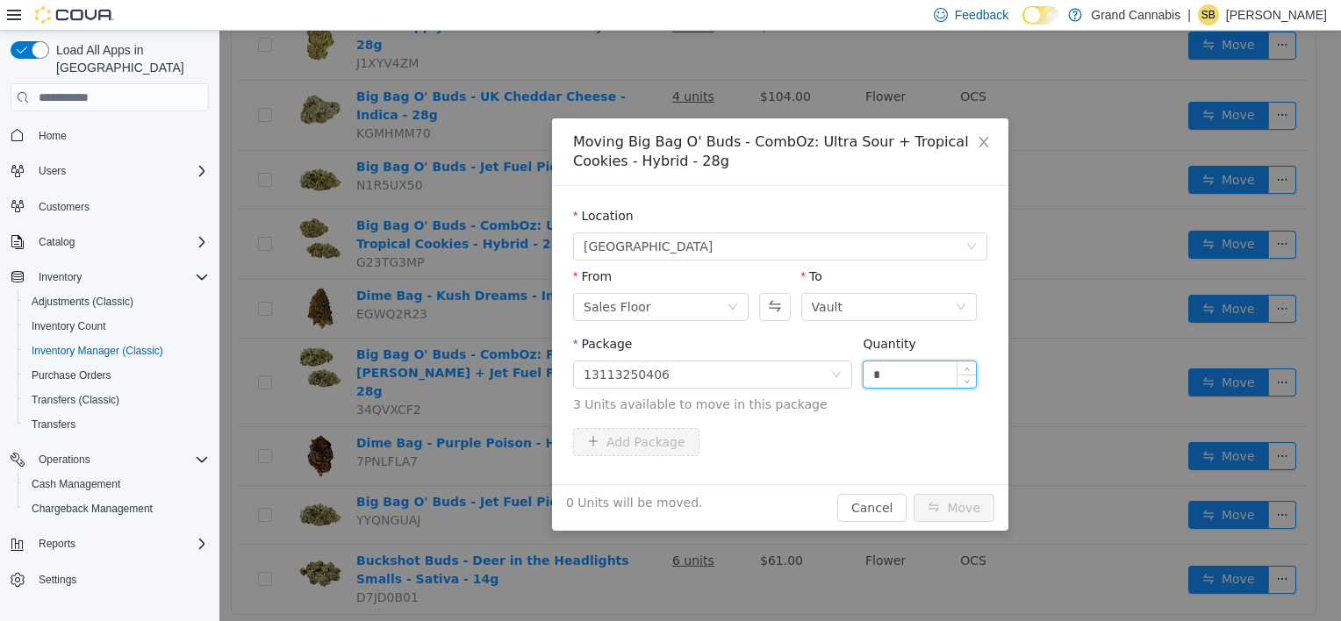
click at [899, 369] on input "*" at bounding box center [919, 375] width 112 height 26
type input "*"
click at [962, 504] on button "Move" at bounding box center [953, 508] width 81 height 28
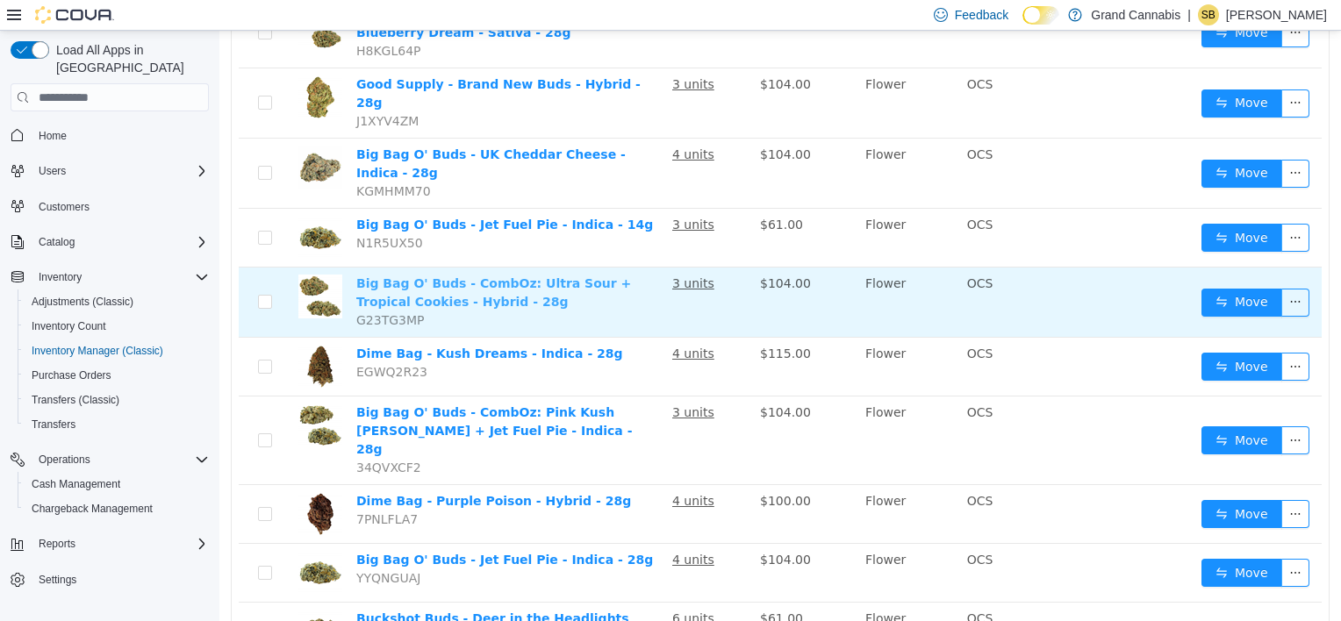
scroll to position [253, 0]
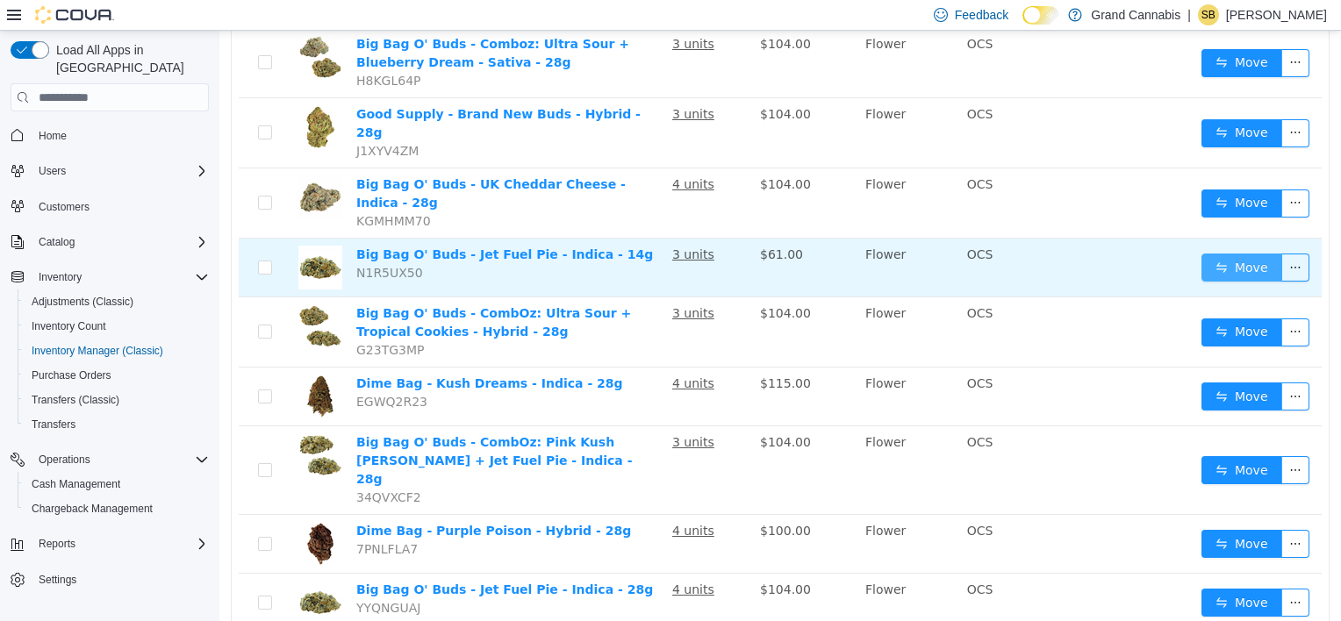
click at [1201, 254] on button "Move" at bounding box center [1241, 268] width 81 height 28
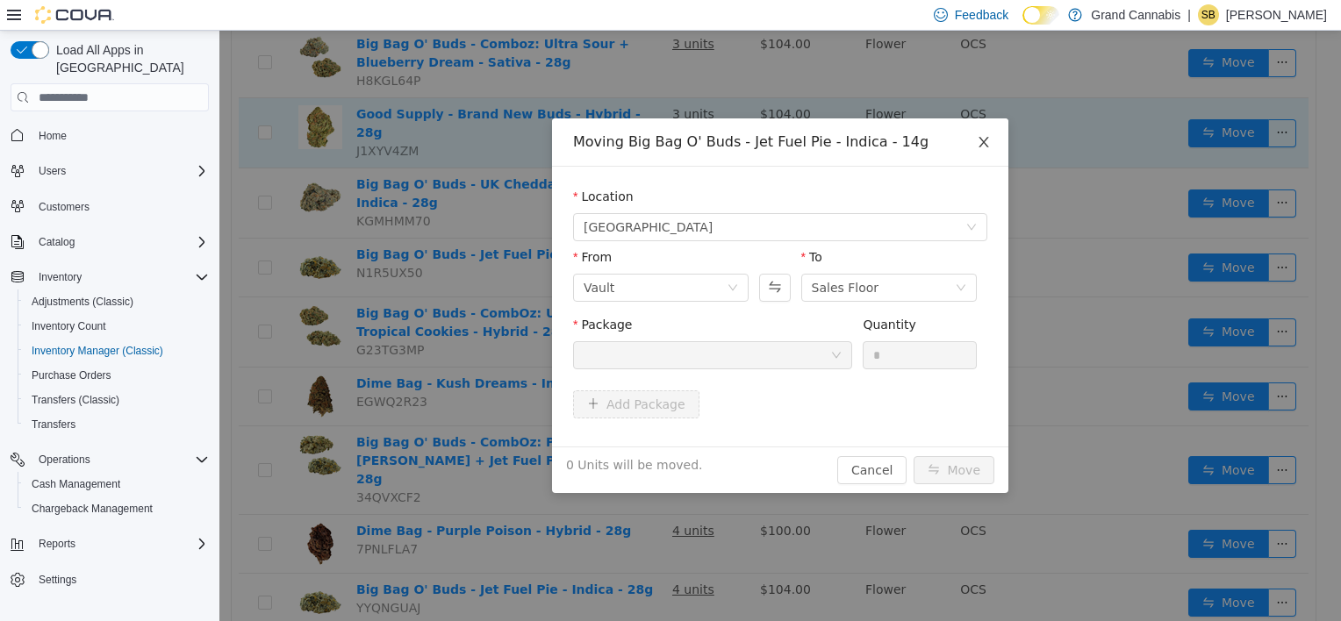
click at [987, 149] on icon "icon: close" at bounding box center [984, 142] width 14 height 14
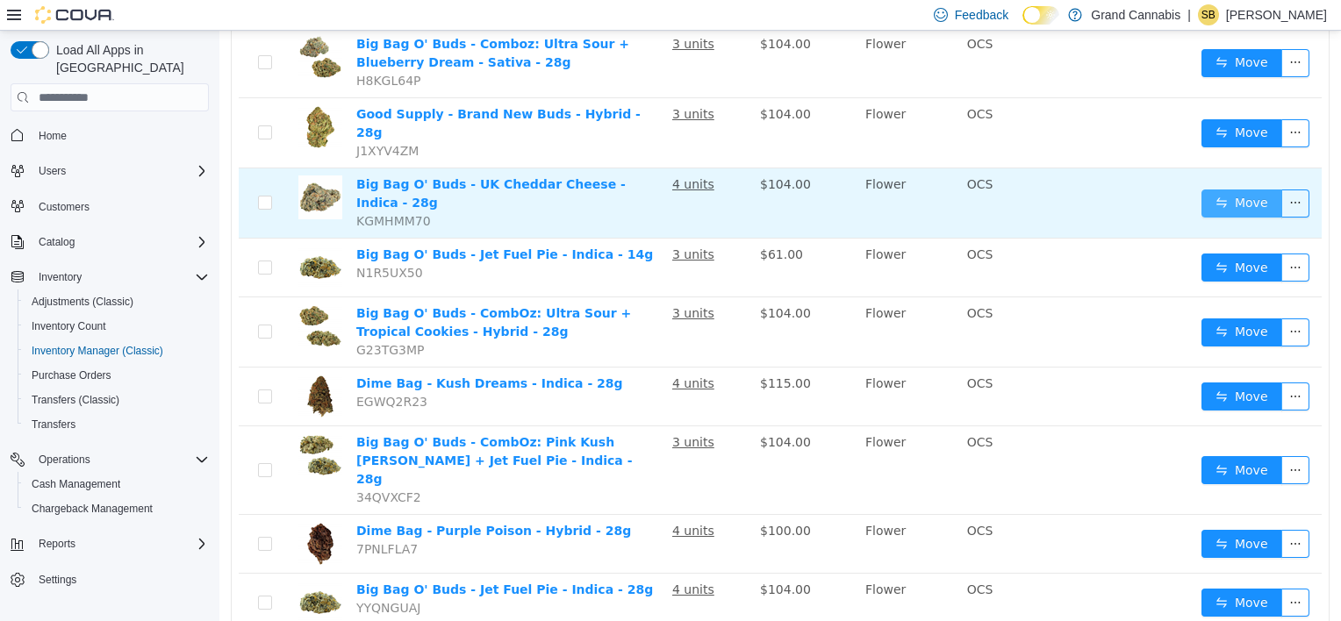
click at [1214, 190] on button "Move" at bounding box center [1241, 204] width 81 height 28
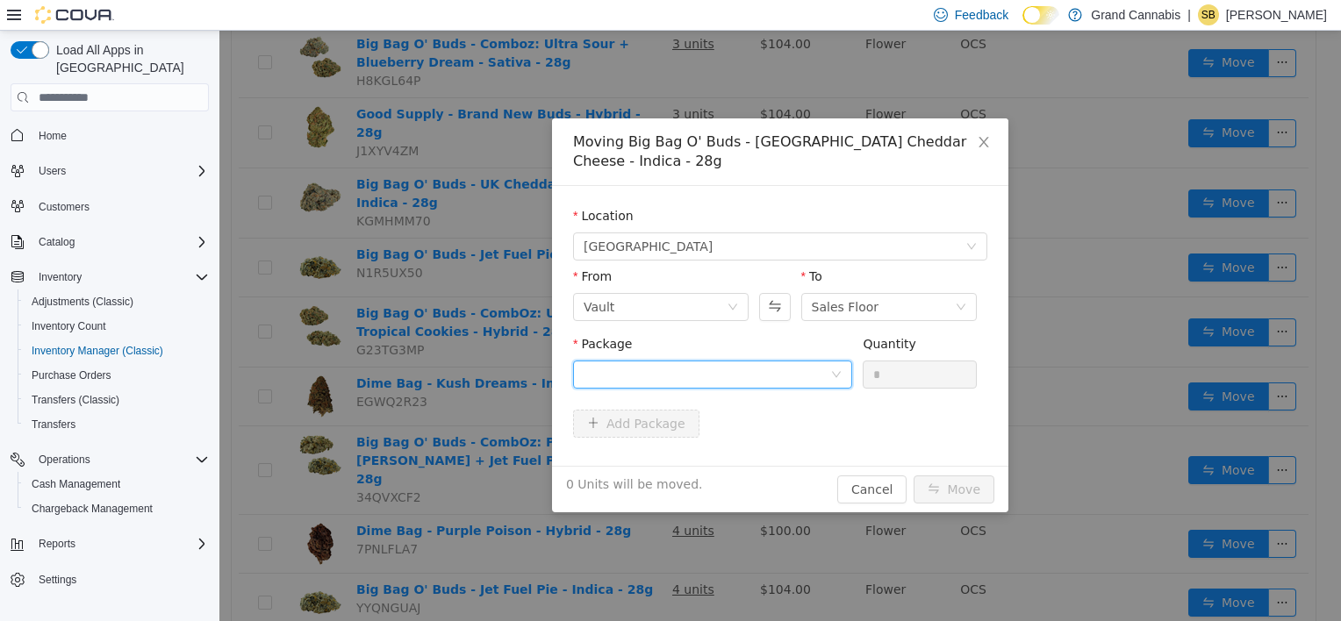
click at [773, 362] on div at bounding box center [707, 375] width 247 height 26
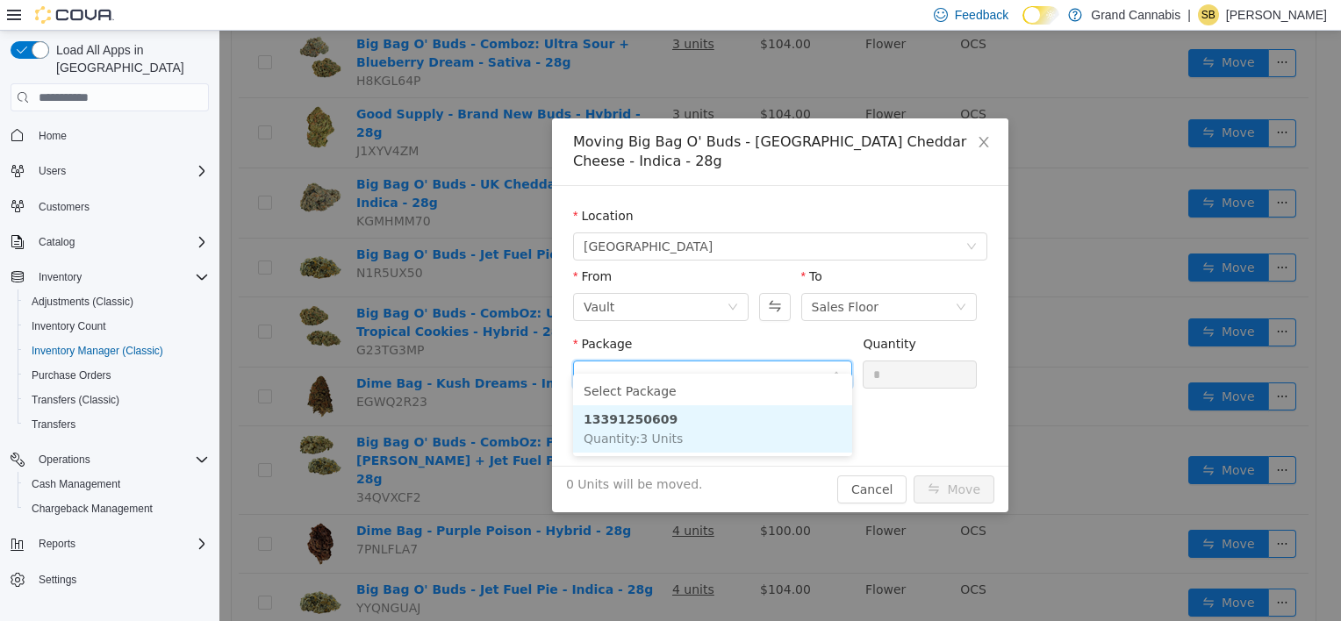
click at [734, 444] on li "13391250609 Quantity : 3 Units" at bounding box center [712, 428] width 279 height 47
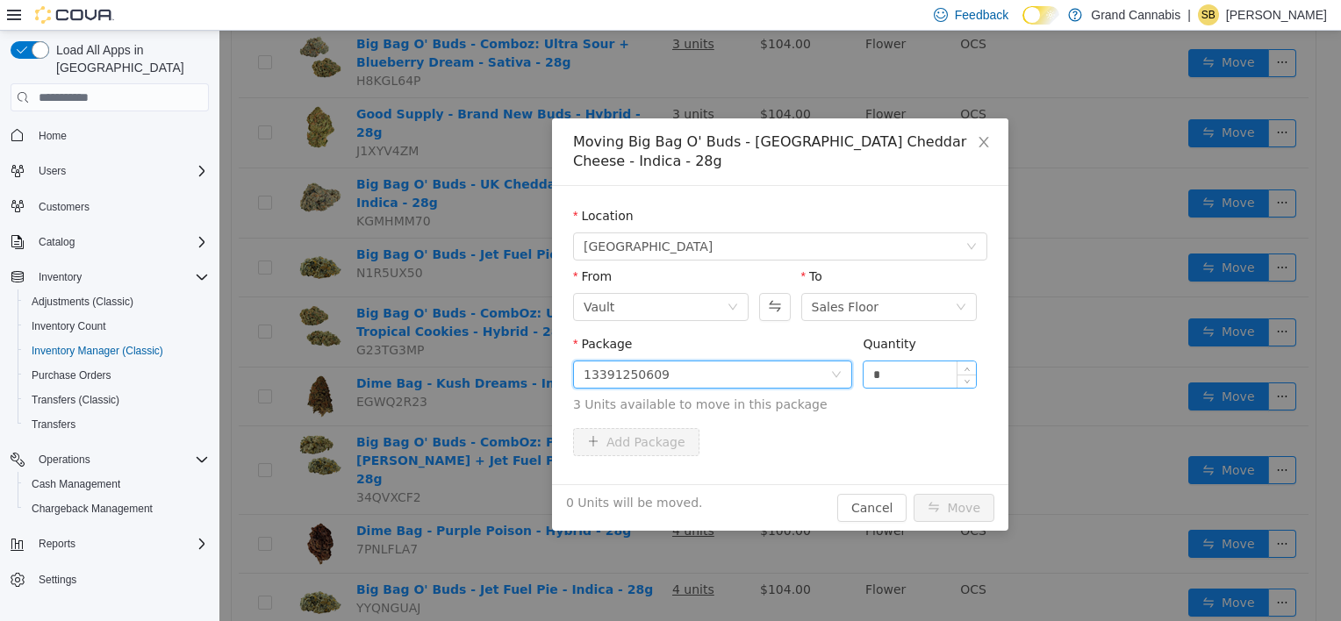
click at [890, 362] on input "*" at bounding box center [919, 375] width 112 height 26
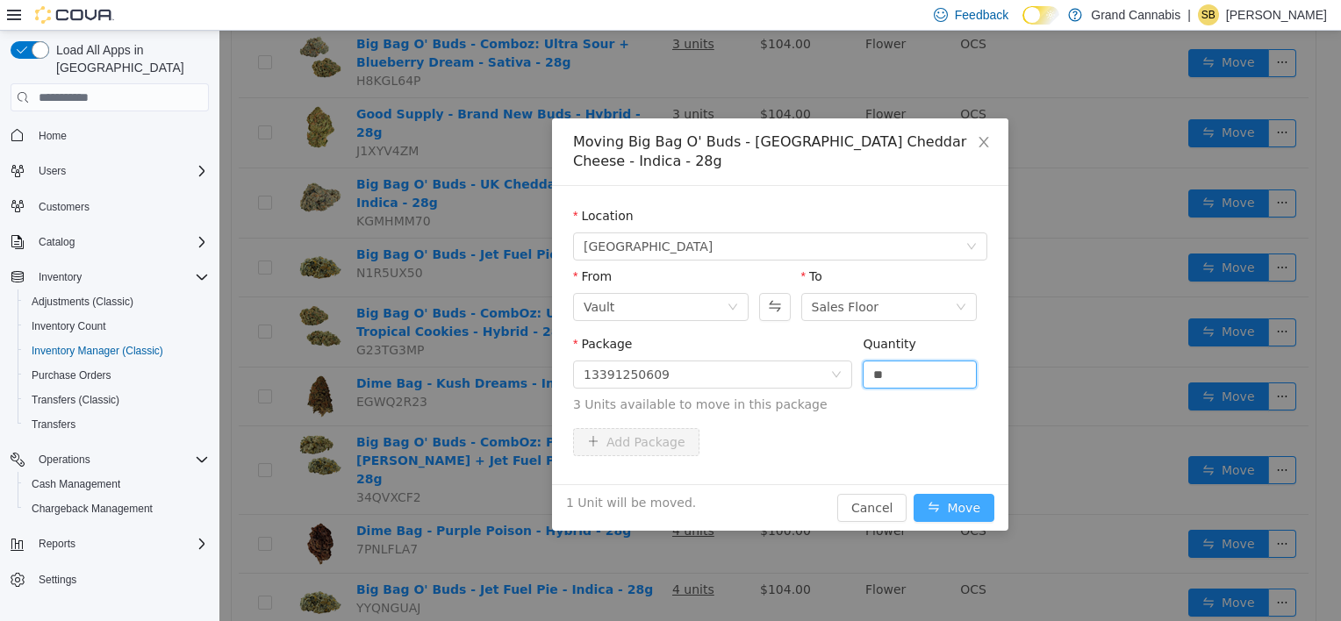
type input "*"
click at [934, 494] on button "Move" at bounding box center [953, 508] width 81 height 28
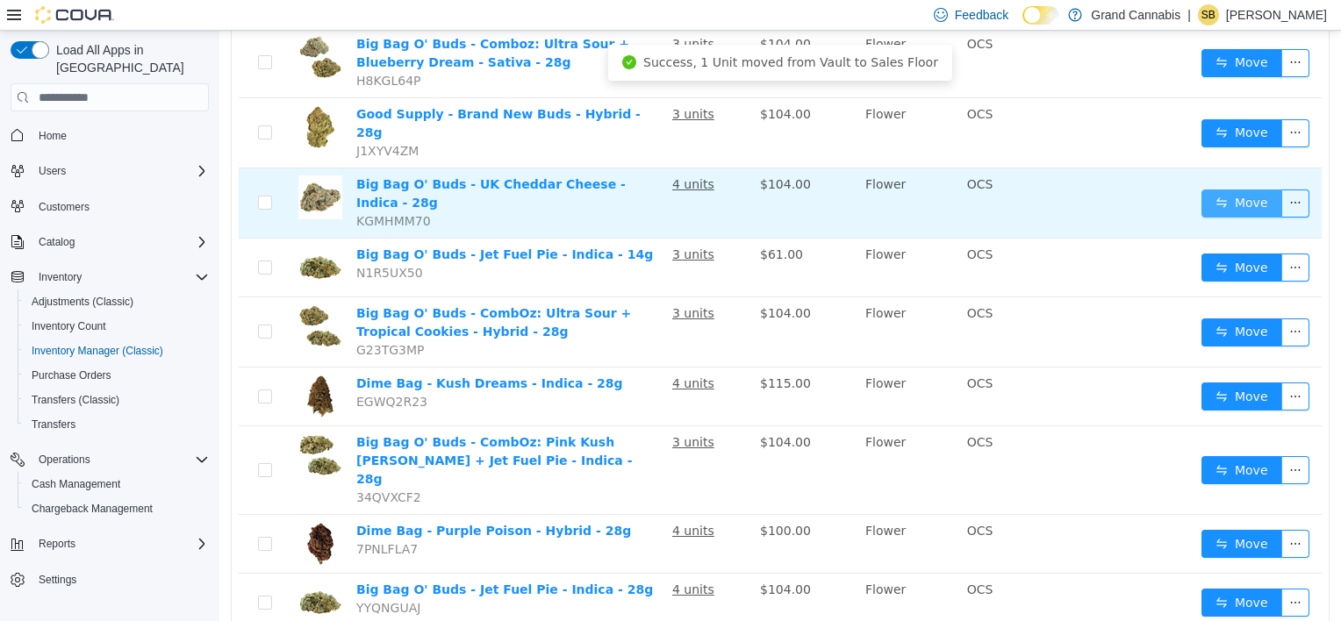
click at [1219, 190] on button "Move" at bounding box center [1241, 204] width 81 height 28
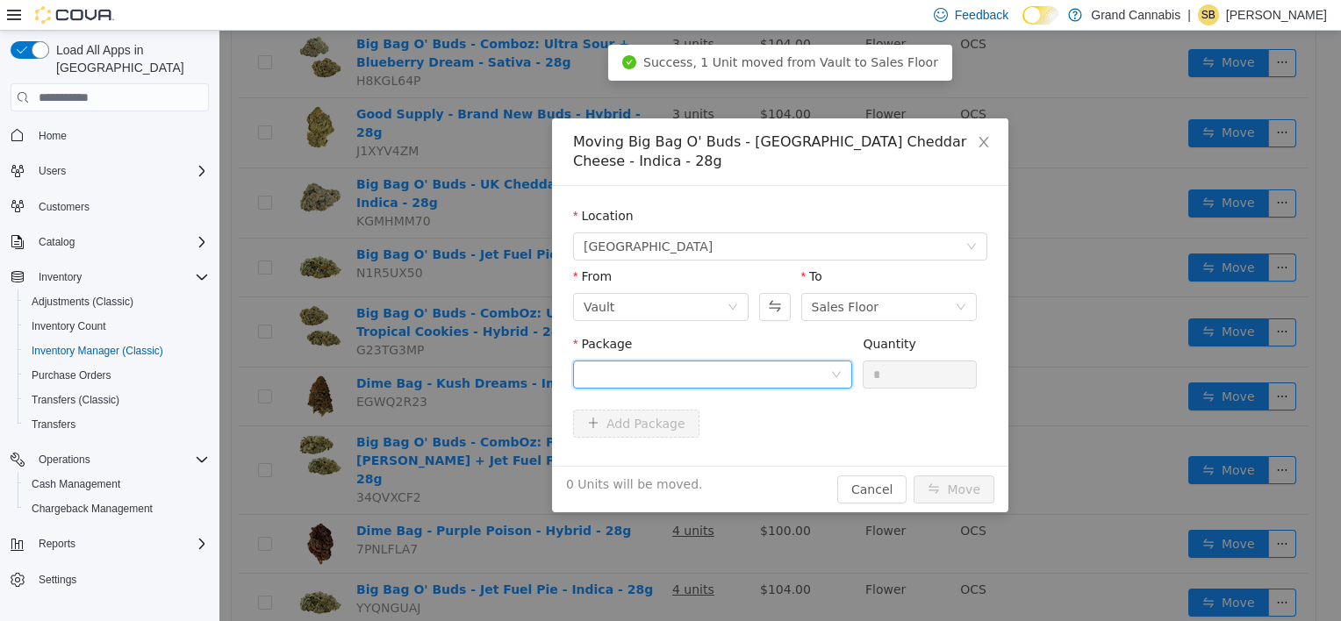
click at [713, 362] on div at bounding box center [707, 375] width 247 height 26
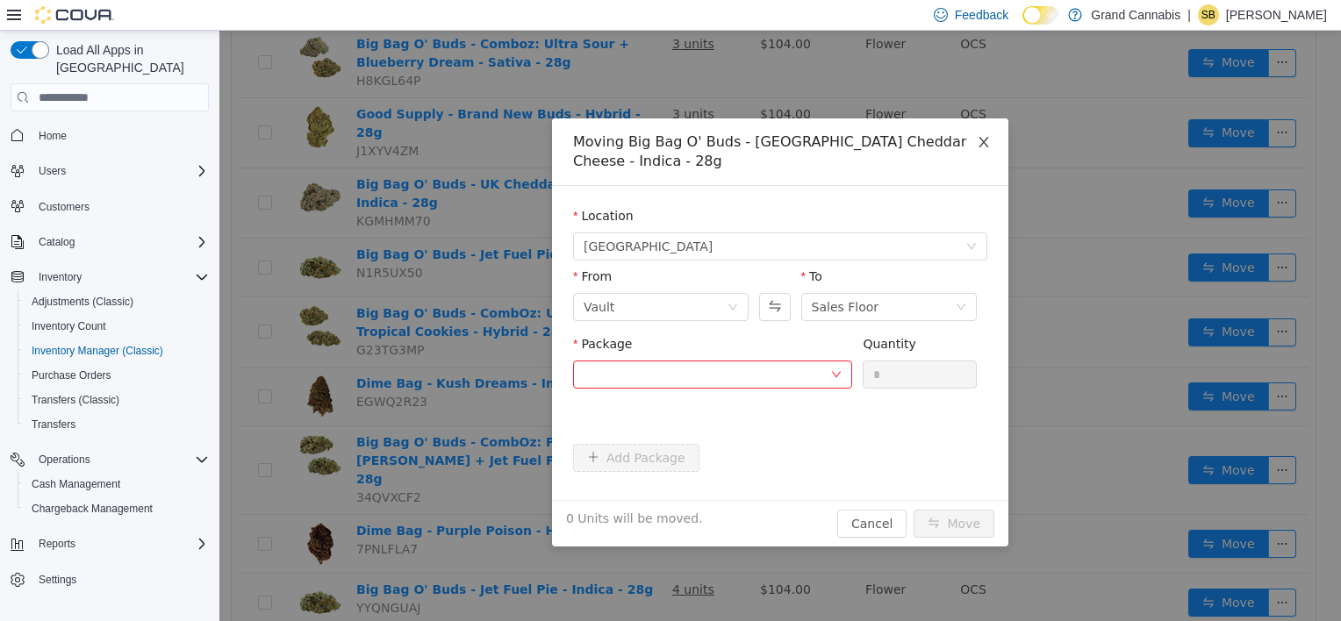
click at [986, 145] on icon "icon: close" at bounding box center [984, 142] width 14 height 14
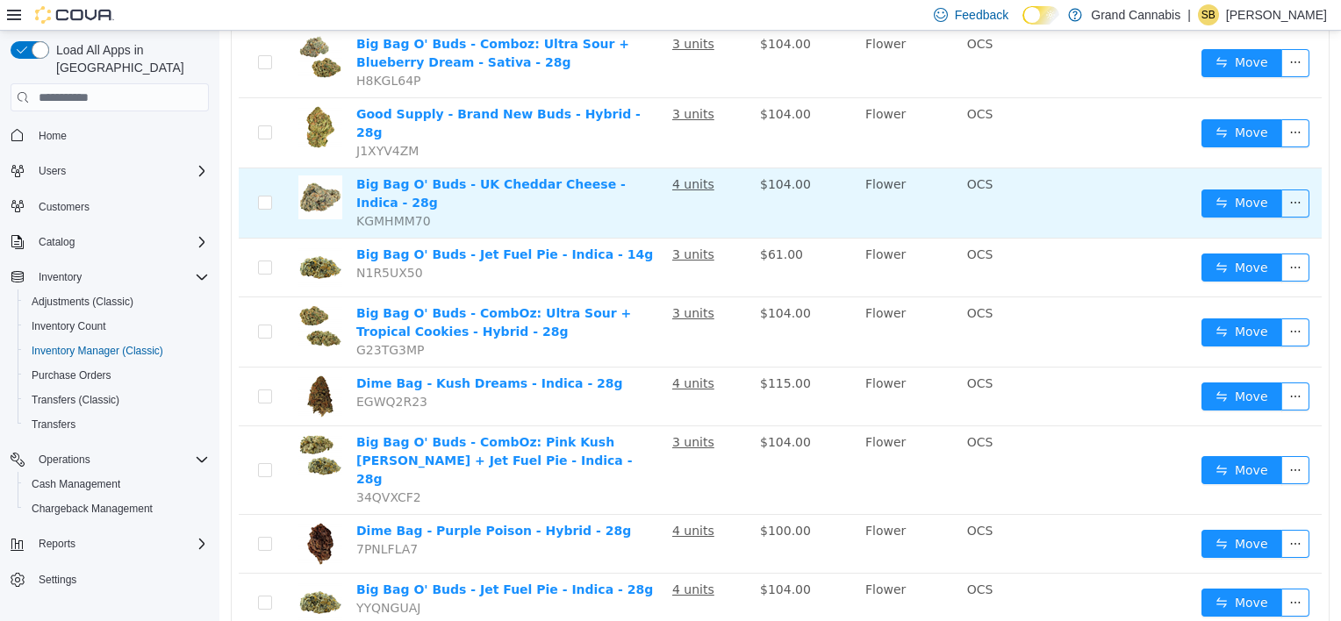
scroll to position [165, 0]
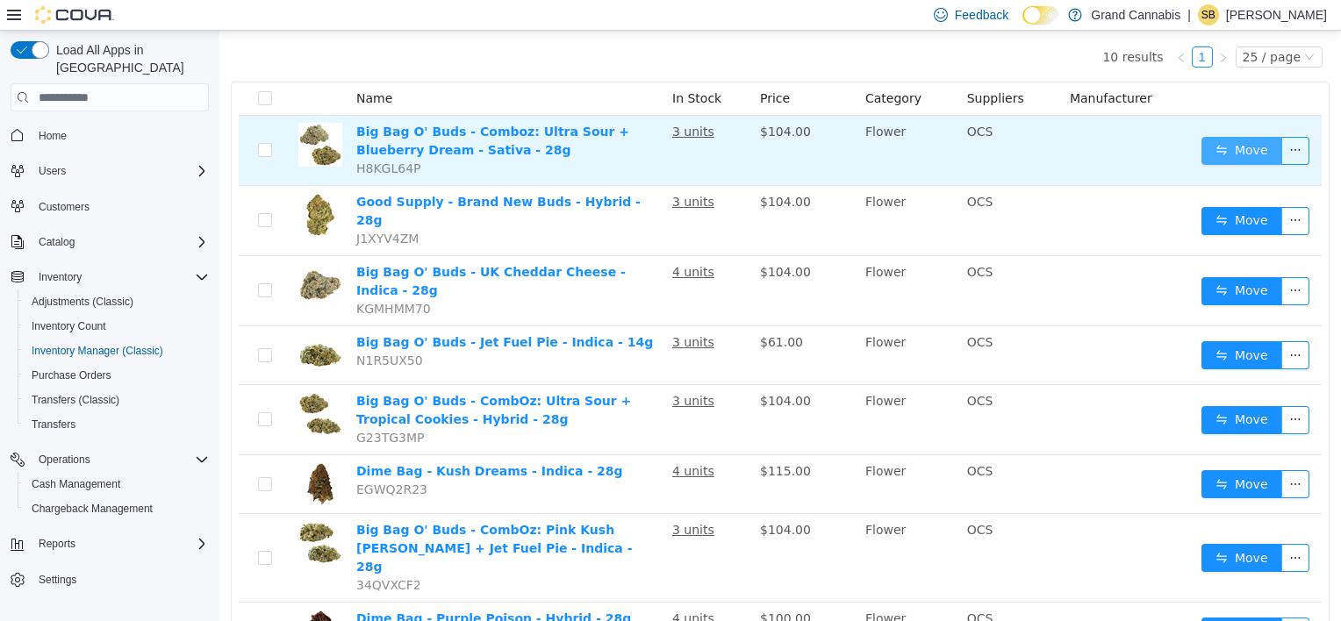
click at [1201, 153] on button "Move" at bounding box center [1241, 151] width 81 height 28
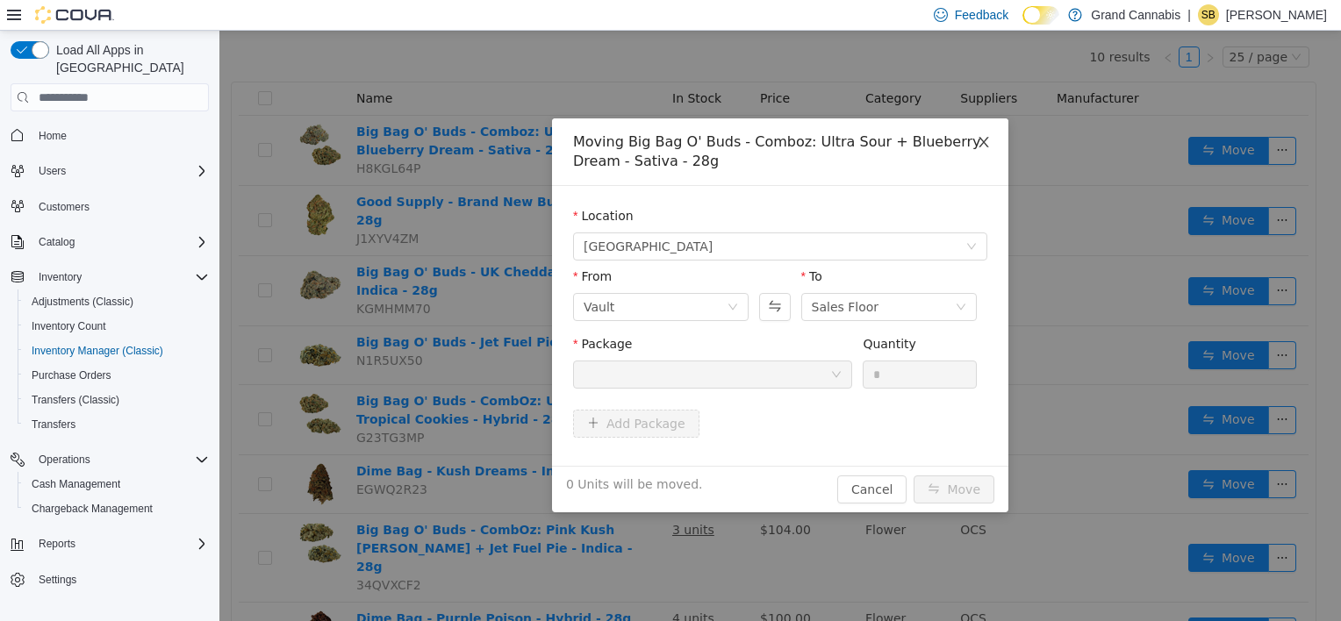
click at [984, 147] on icon "icon: close" at bounding box center [984, 142] width 14 height 14
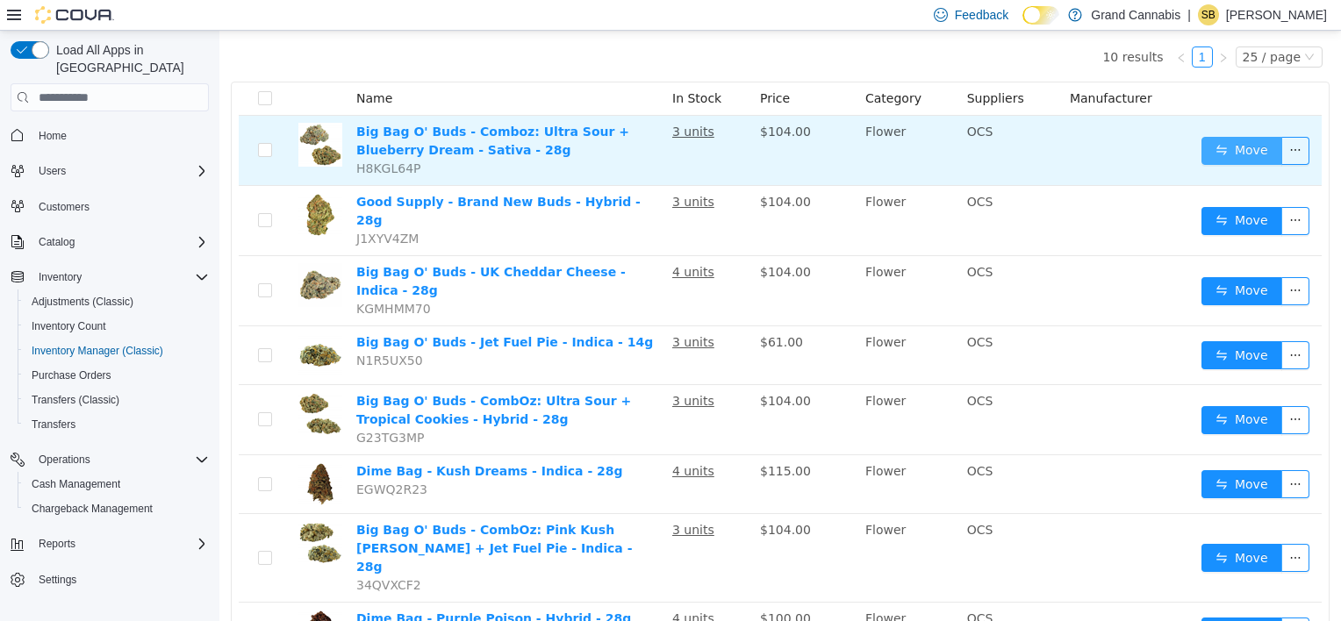
click at [1208, 142] on button "Move" at bounding box center [1241, 151] width 81 height 28
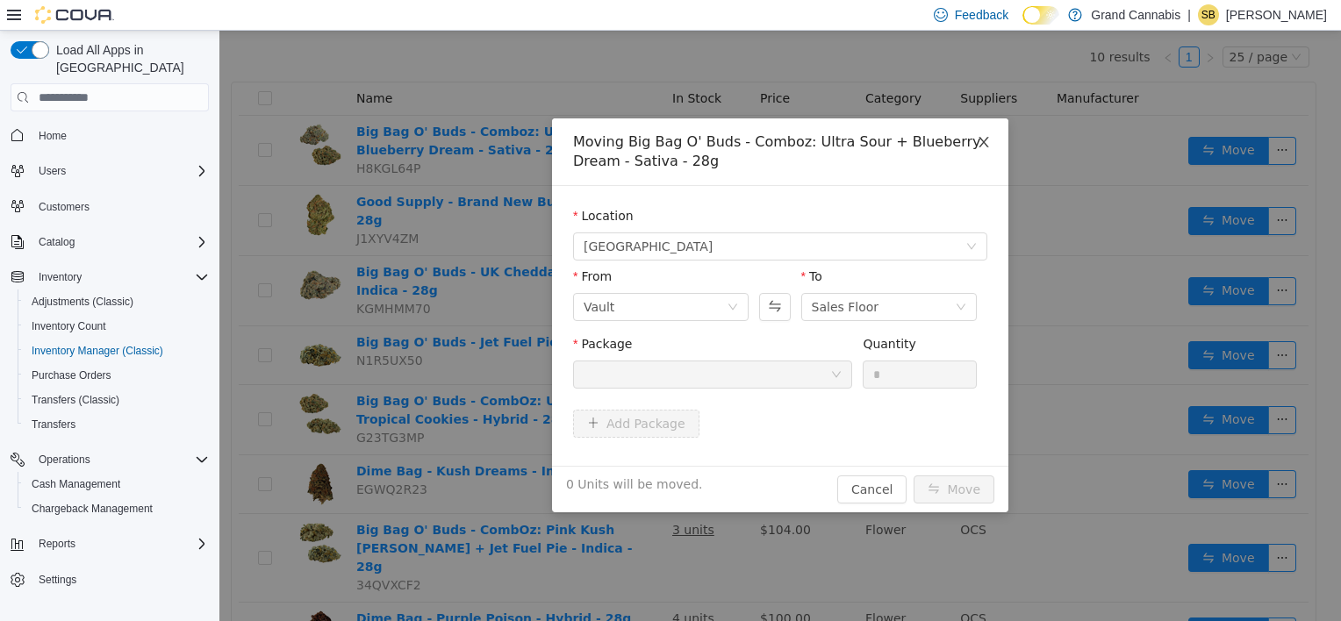
click at [986, 139] on icon "icon: close" at bounding box center [983, 142] width 10 height 11
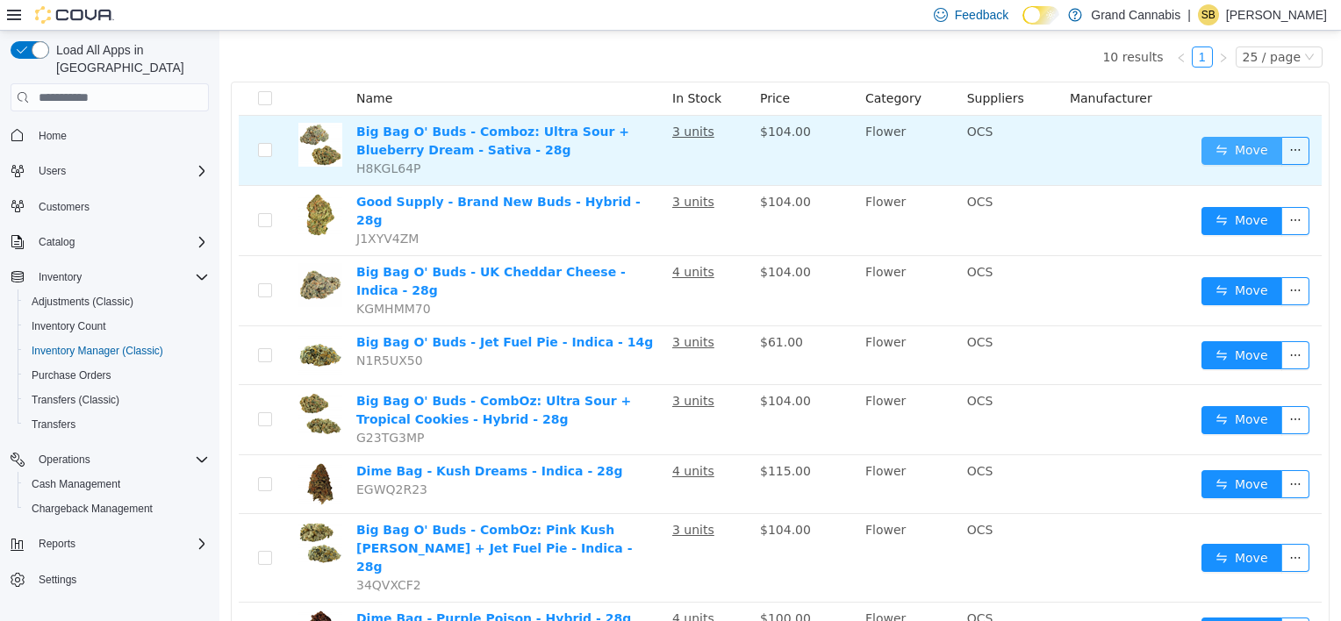
click at [1248, 152] on button "Move" at bounding box center [1241, 151] width 81 height 28
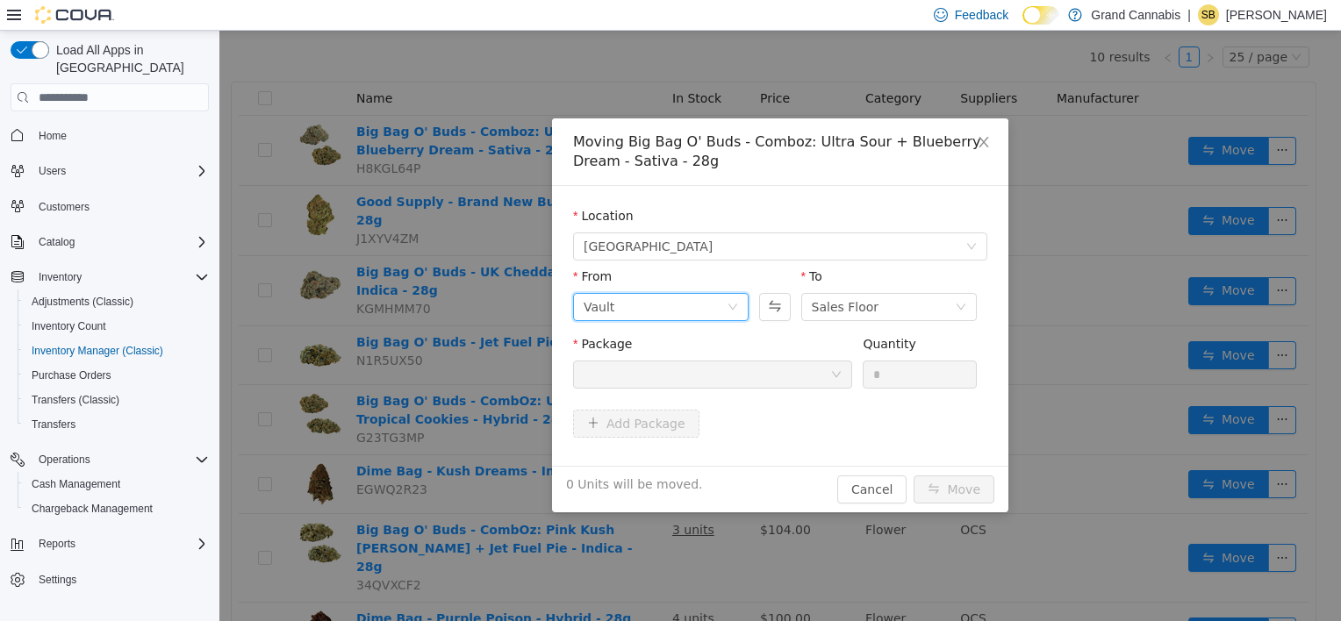
click at [671, 316] on div "Vault" at bounding box center [655, 307] width 143 height 26
click at [618, 382] on li "Sales Floor" at bounding box center [660, 371] width 175 height 28
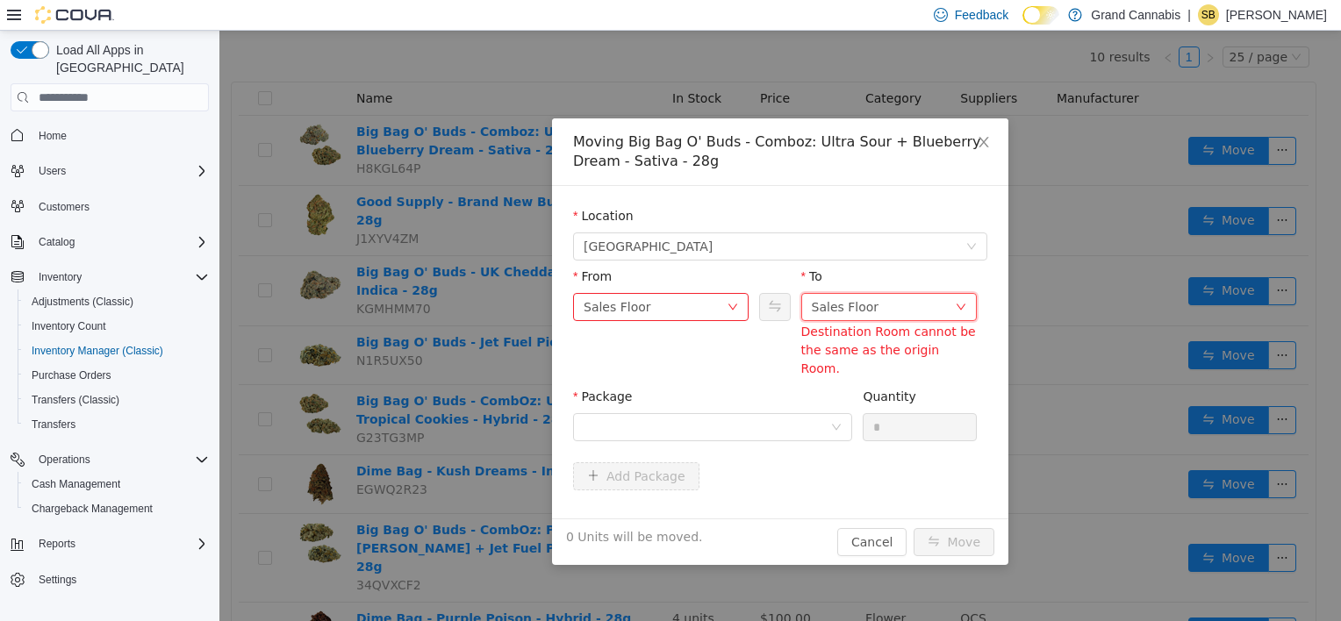
click at [853, 319] on div "Sales Floor" at bounding box center [846, 307] width 68 height 26
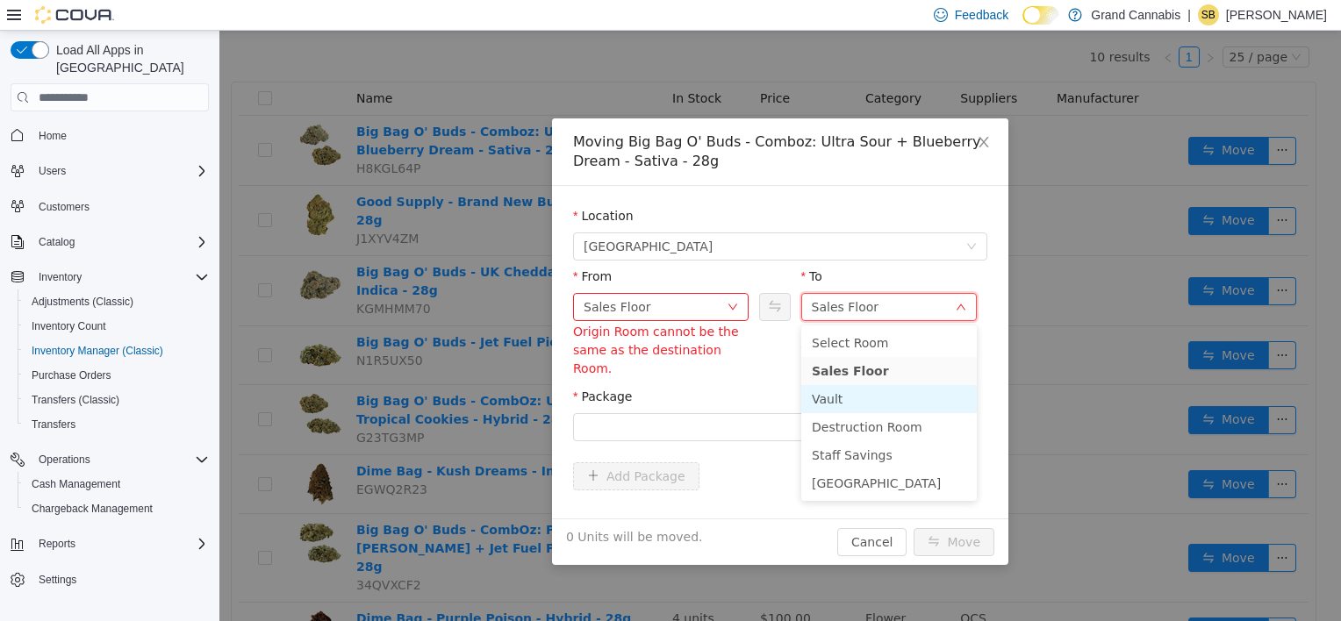
click at [853, 395] on li "Vault" at bounding box center [888, 399] width 175 height 28
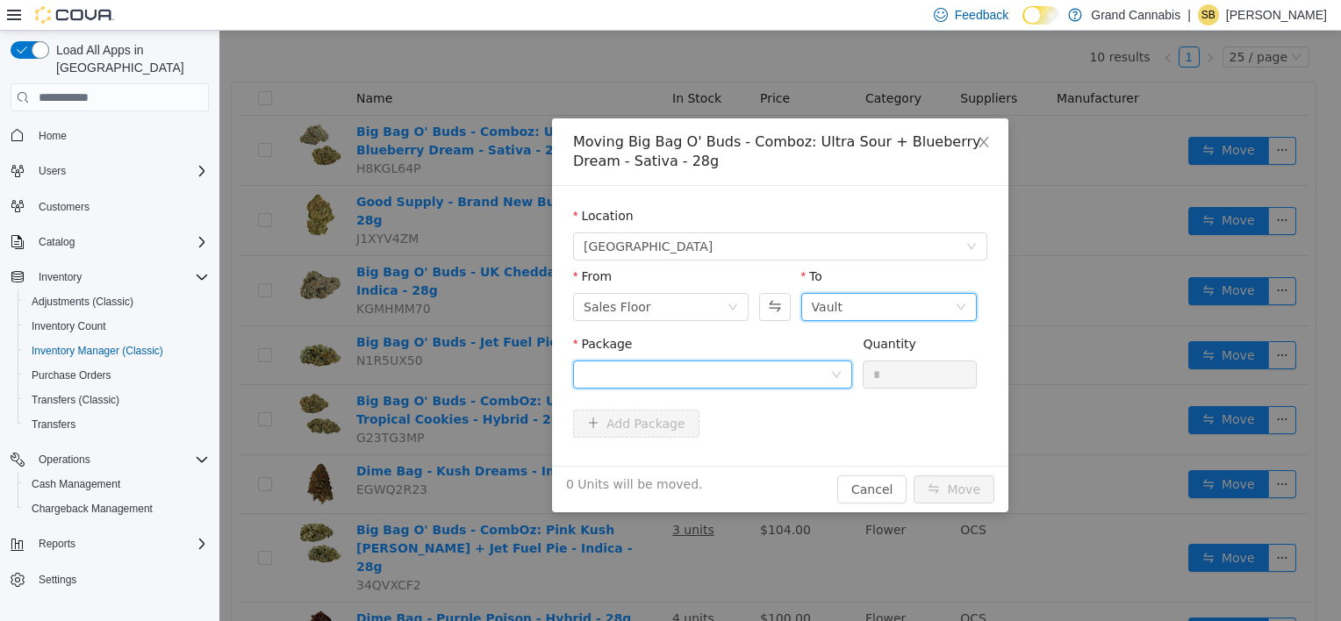
click at [680, 374] on div at bounding box center [707, 375] width 247 height 26
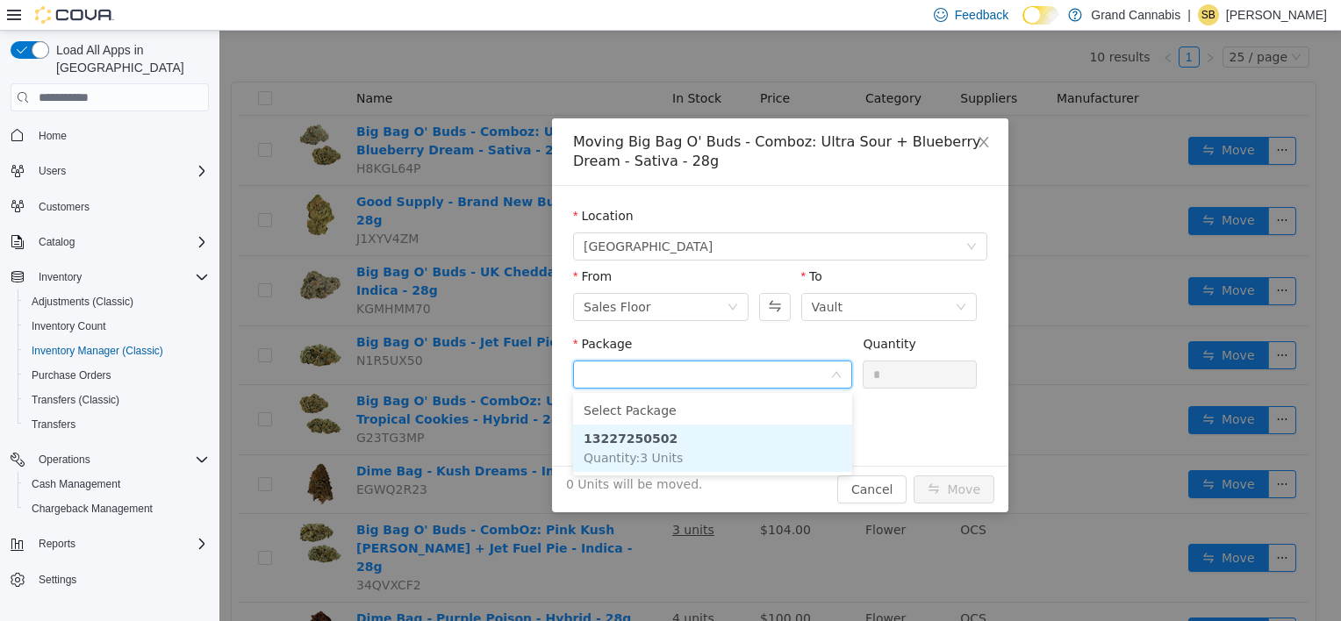
click at [665, 462] on span "Quantity : 3 Units" at bounding box center [633, 458] width 99 height 14
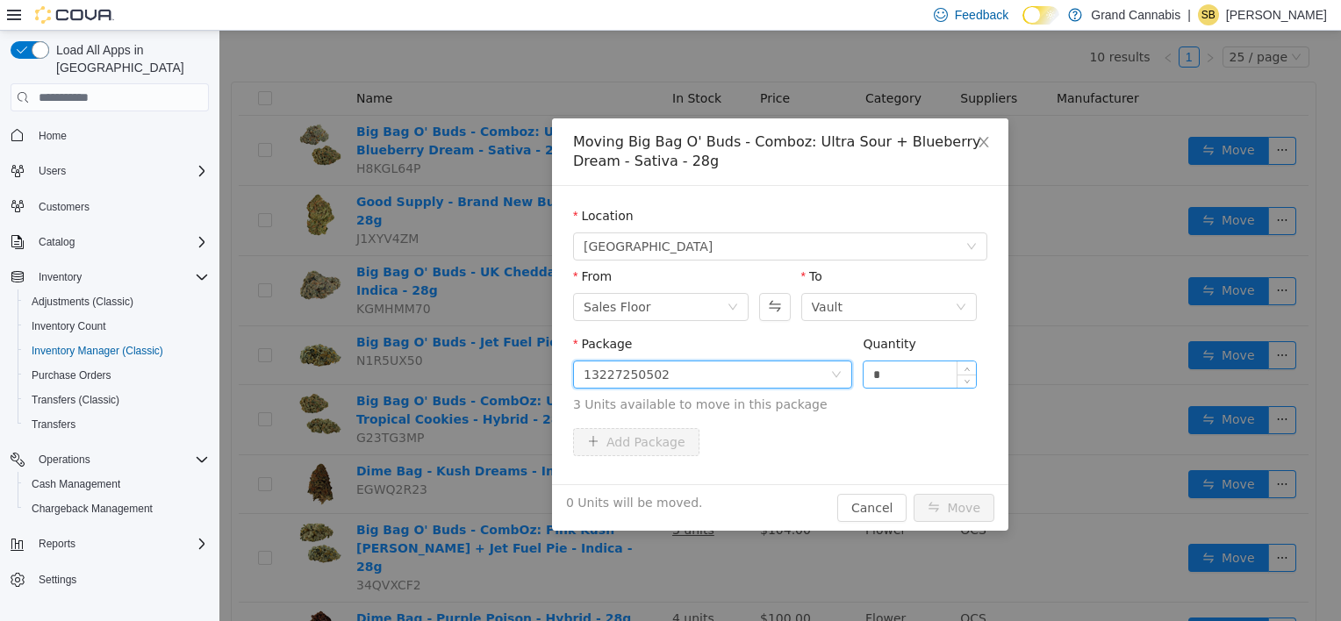
click at [921, 383] on input "*" at bounding box center [919, 375] width 112 height 26
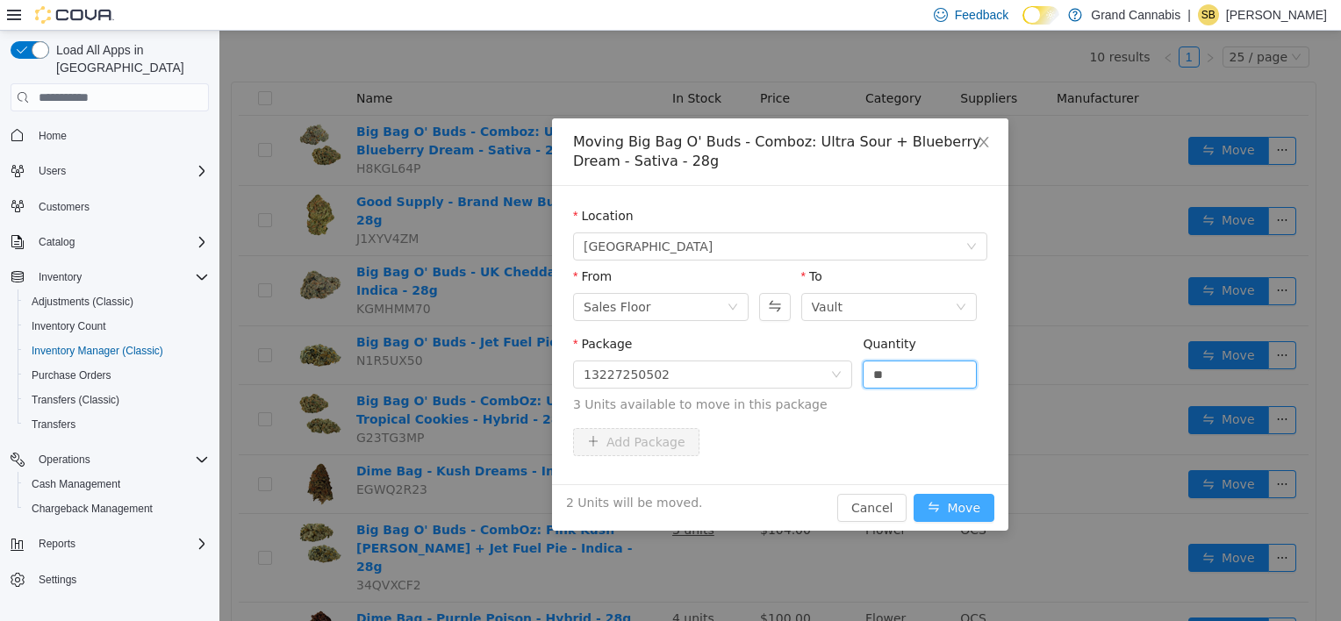
type input "*"
click at [966, 506] on button "Move" at bounding box center [953, 508] width 81 height 28
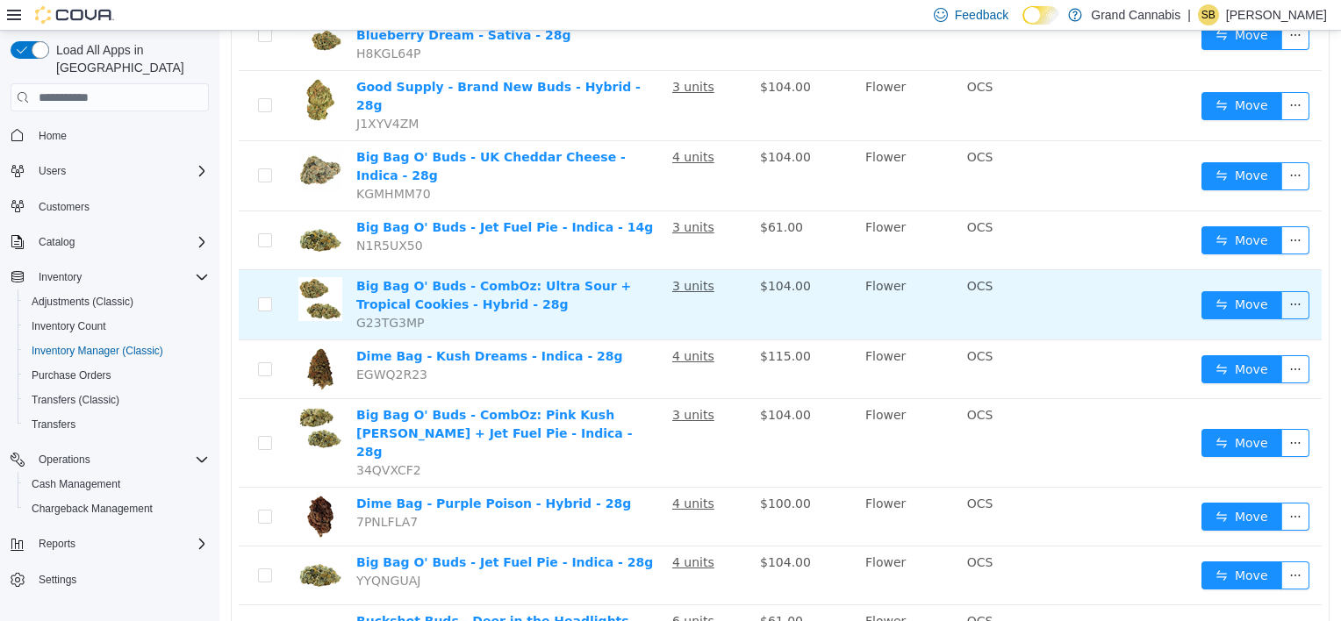
scroll to position [253, 0]
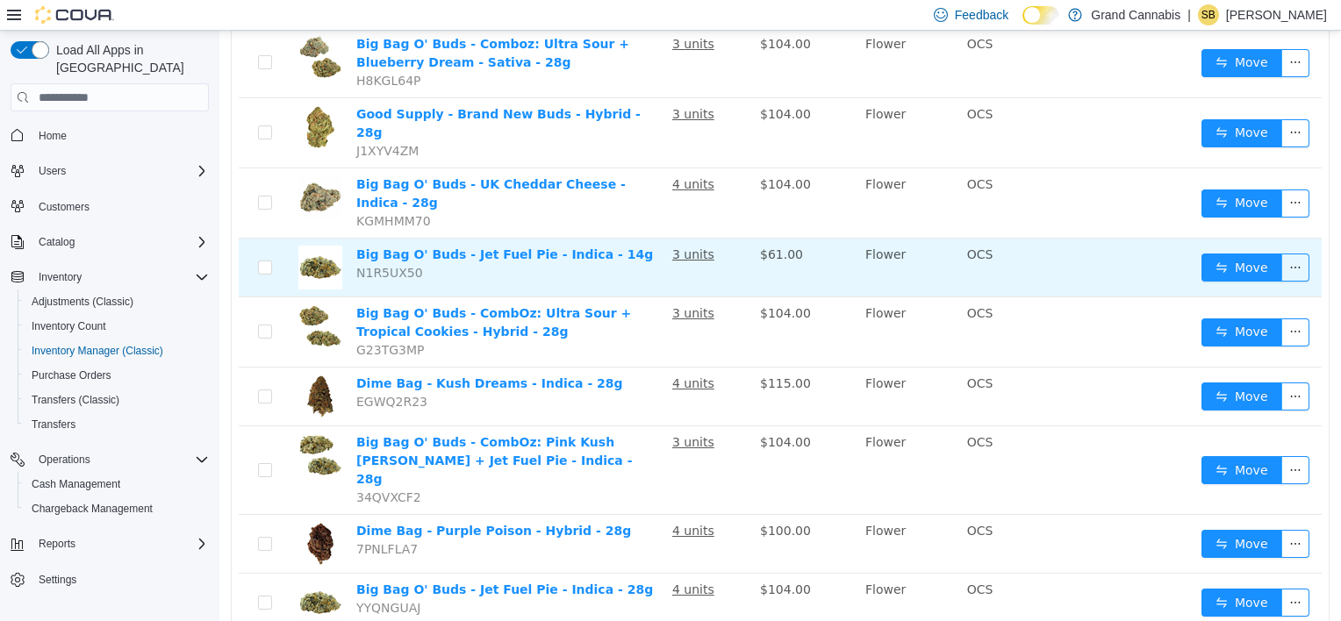
click at [604, 240] on td "Big Bag O' Buds - Jet Fuel Pie - Indica - 14g N1R5UX50" at bounding box center [507, 268] width 316 height 59
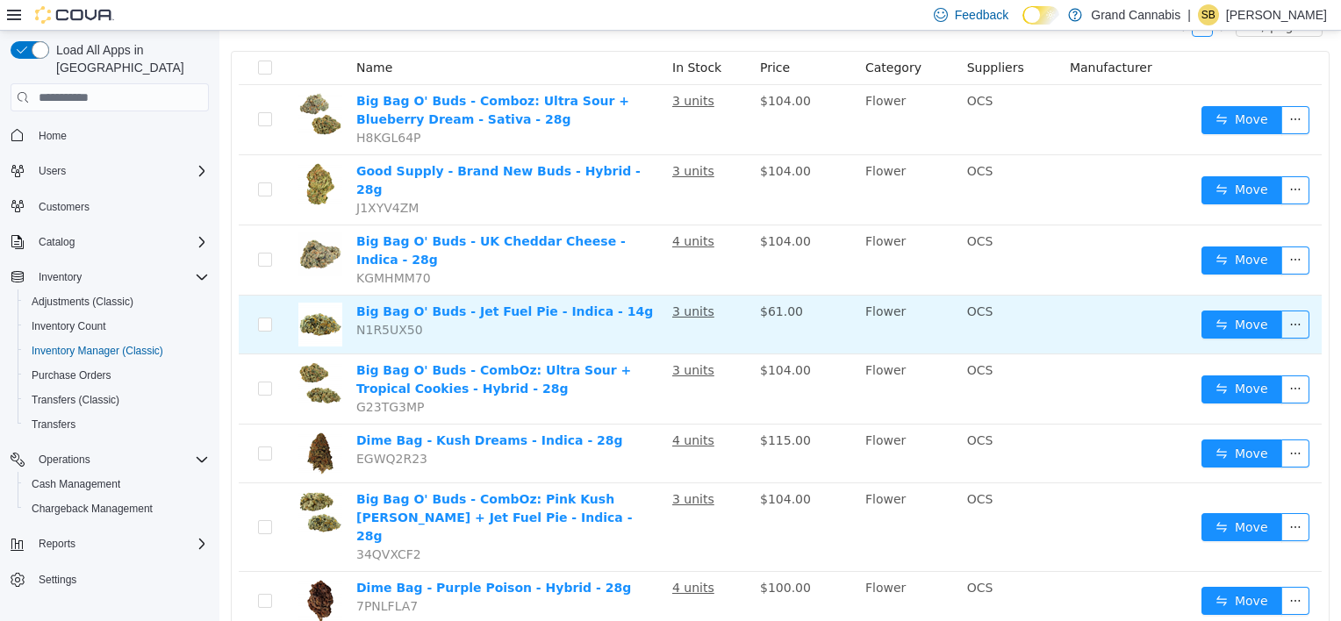
scroll to position [165, 0]
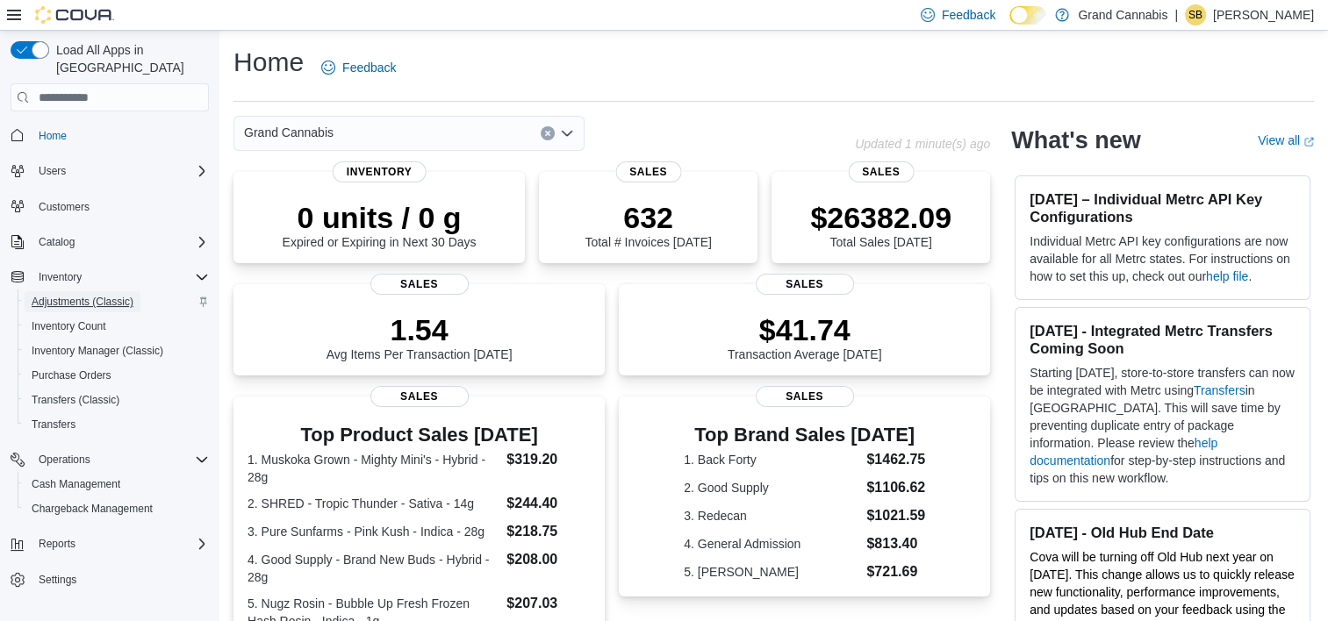
click at [80, 295] on span "Adjustments (Classic)" at bounding box center [83, 302] width 102 height 14
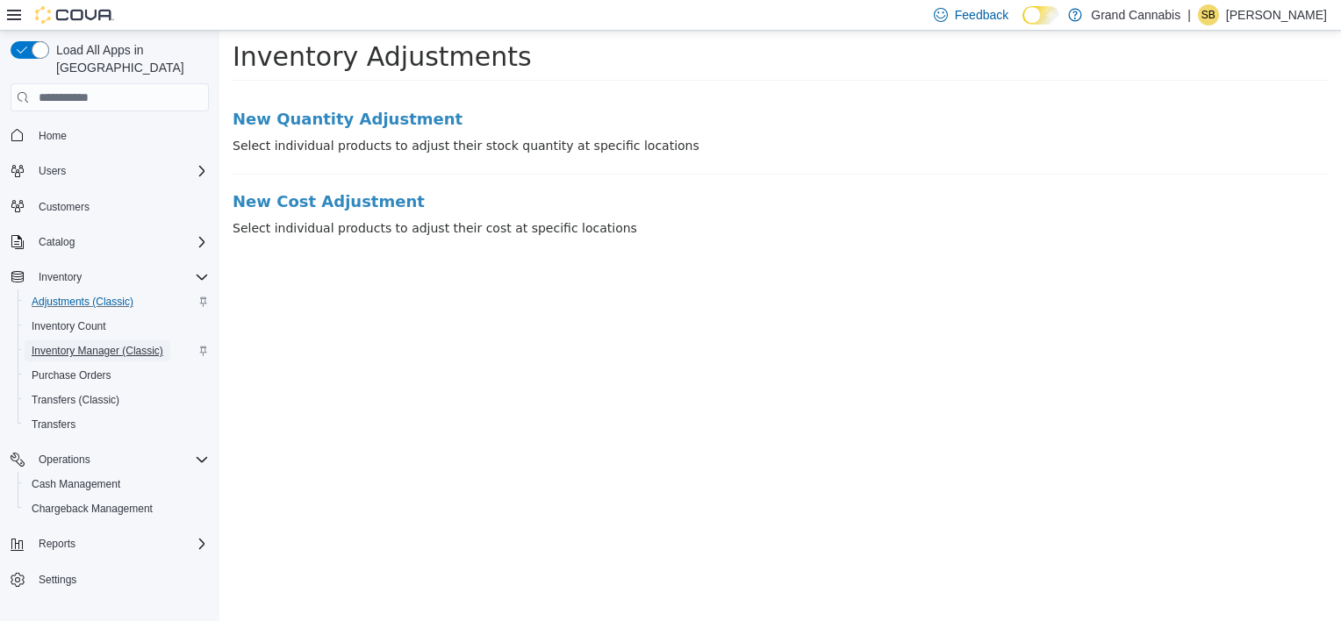
click at [67, 344] on span "Inventory Manager (Classic)" at bounding box center [98, 351] width 132 height 14
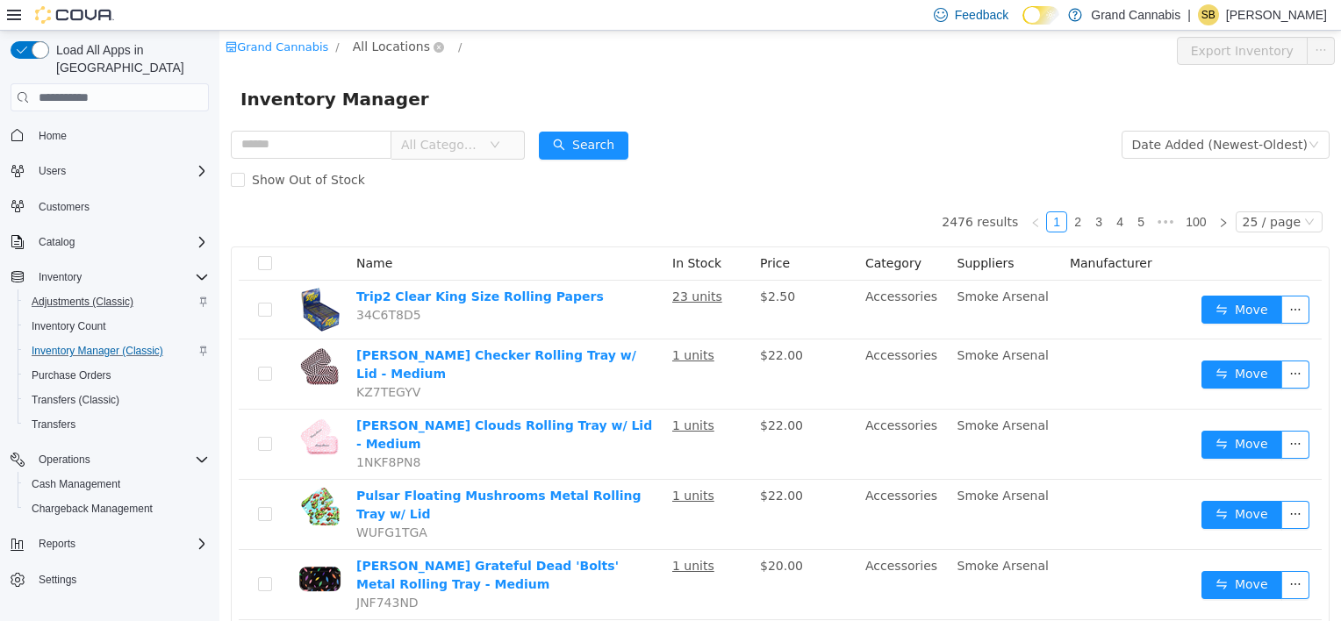
click at [390, 54] on span "All Locations" at bounding box center [391, 46] width 77 height 19
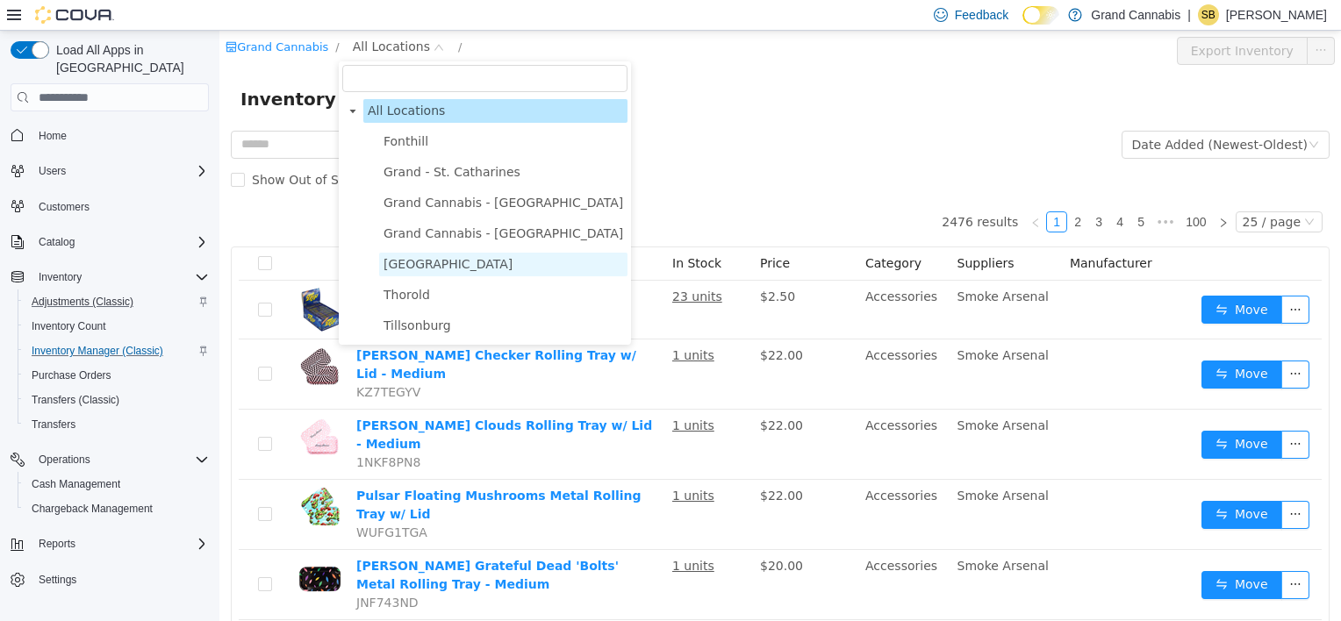
click at [434, 262] on span "[GEOGRAPHIC_DATA]" at bounding box center [447, 264] width 129 height 14
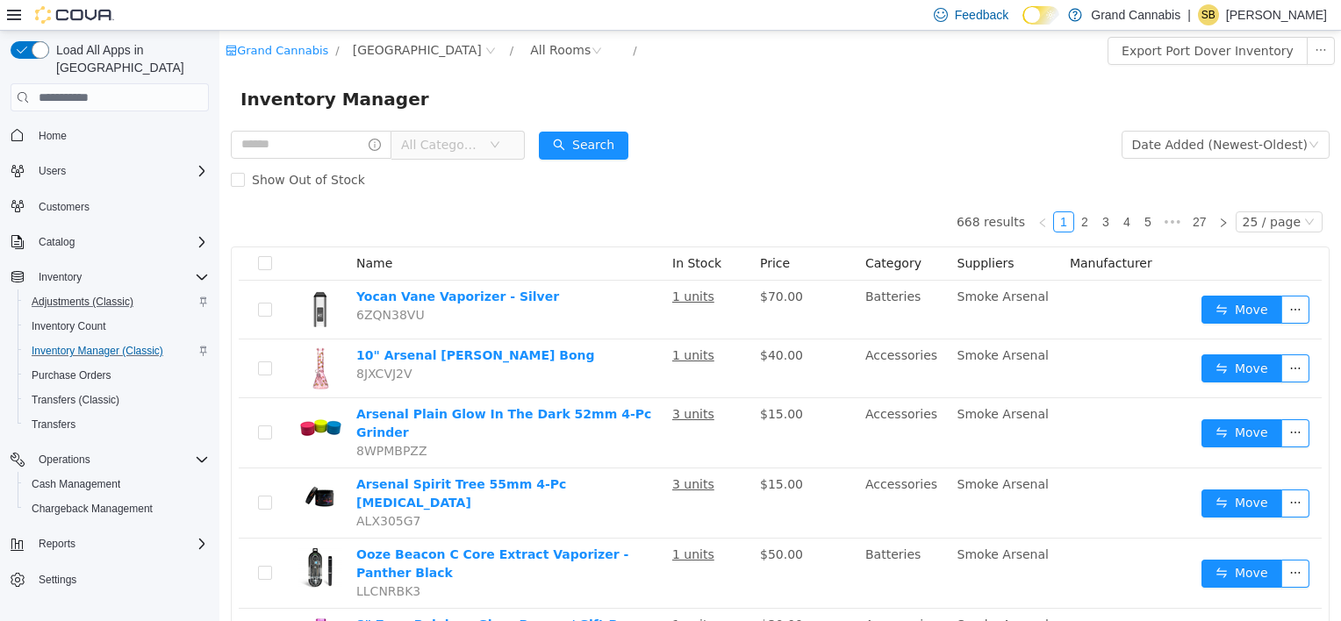
click at [481, 144] on span "All Categories" at bounding box center [441, 145] width 80 height 18
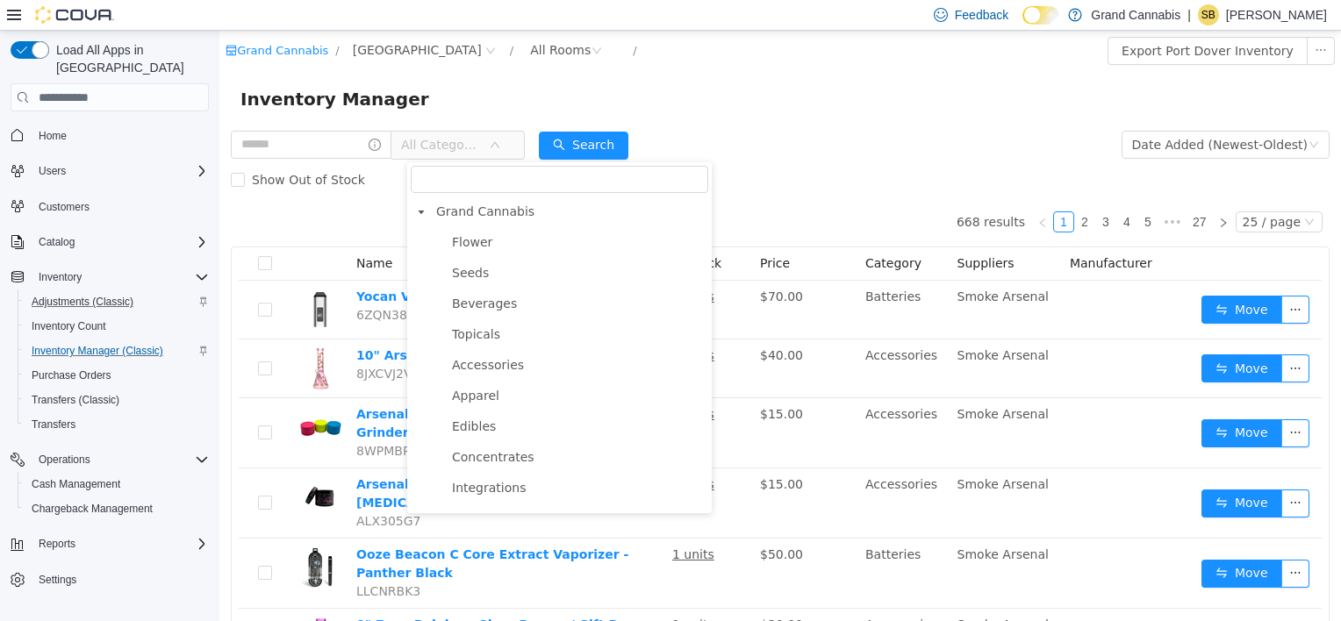
click at [481, 144] on span "All Categories" at bounding box center [441, 145] width 80 height 18
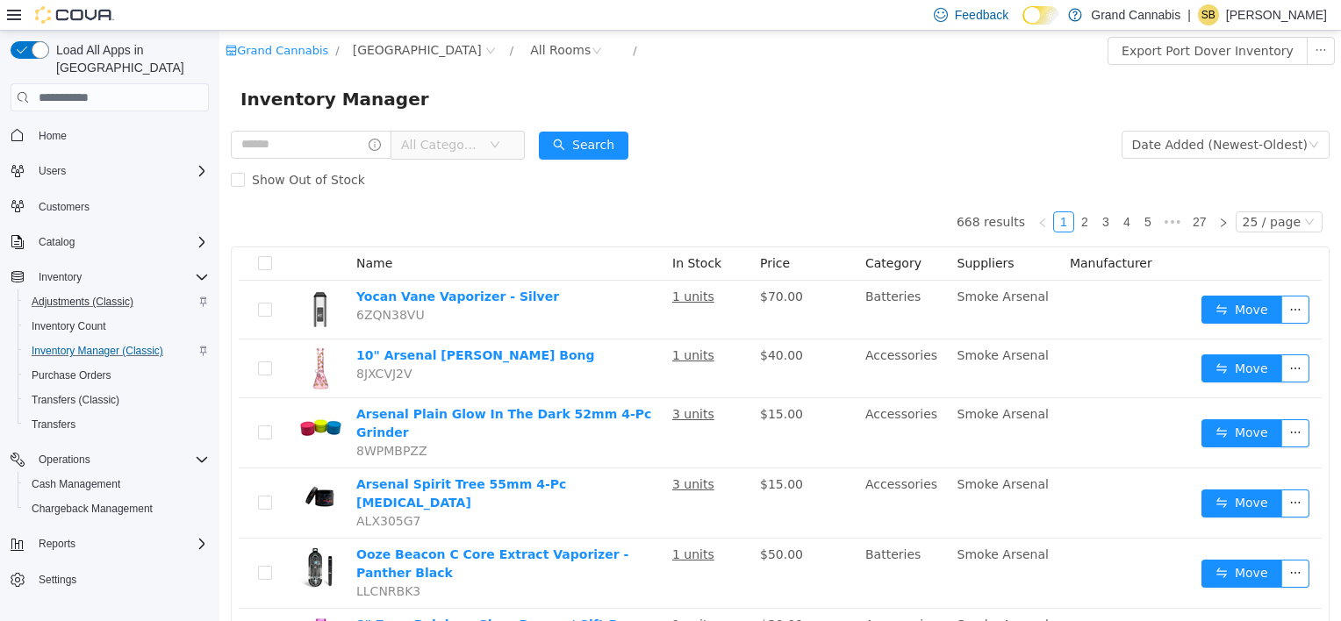
click at [499, 102] on div "Inventory Manager" at bounding box center [779, 99] width 1079 height 28
